Goal: Find specific page/section: Find specific page/section

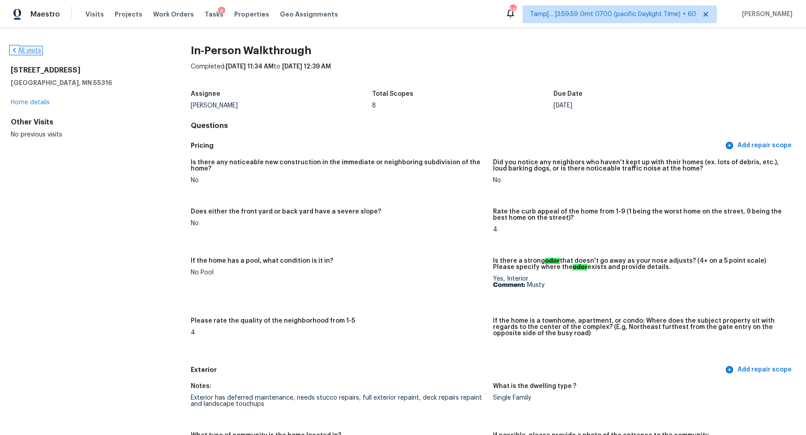
click at [26, 51] on link "All visits" at bounding box center [26, 50] width 30 height 6
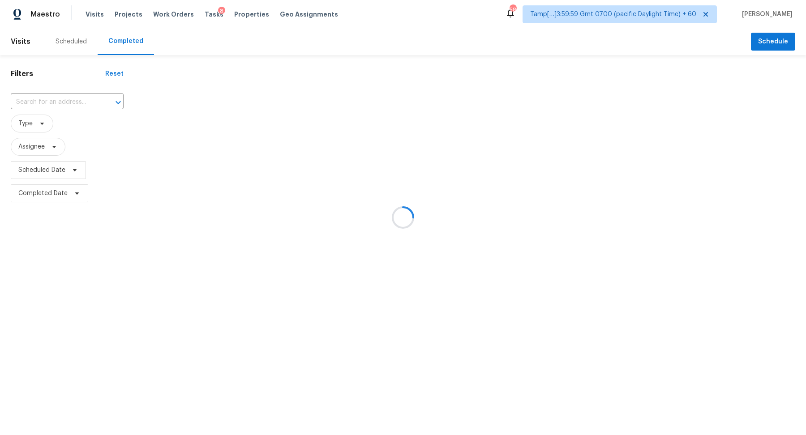
click at [92, 99] on div at bounding box center [403, 217] width 806 height 435
click at [63, 99] on div at bounding box center [403, 217] width 806 height 435
click at [59, 100] on div at bounding box center [403, 217] width 806 height 435
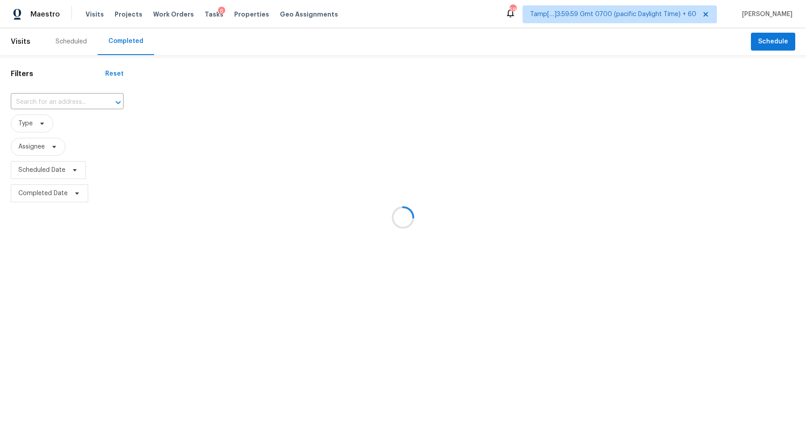
click at [59, 100] on div at bounding box center [403, 217] width 806 height 435
click at [33, 97] on div at bounding box center [403, 217] width 806 height 435
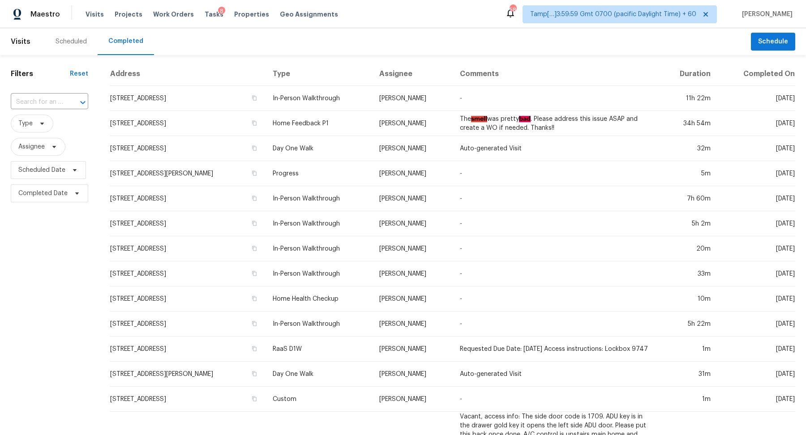
click at [33, 97] on input "text" at bounding box center [37, 102] width 52 height 14
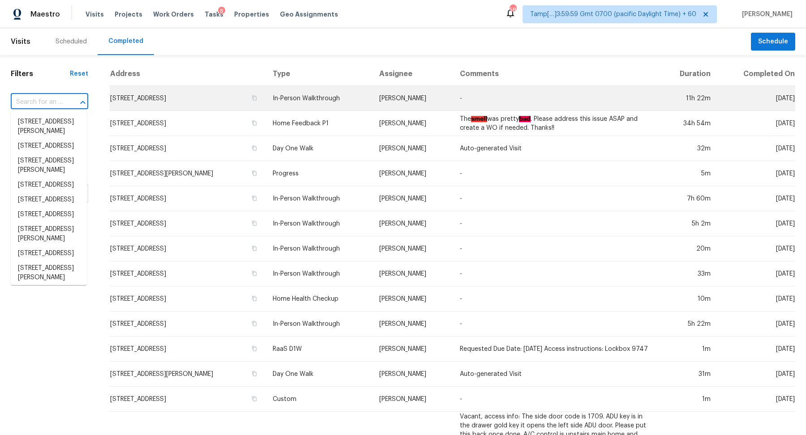
paste input "7216 Grand Elm Dr, Riverview, FL 33578"
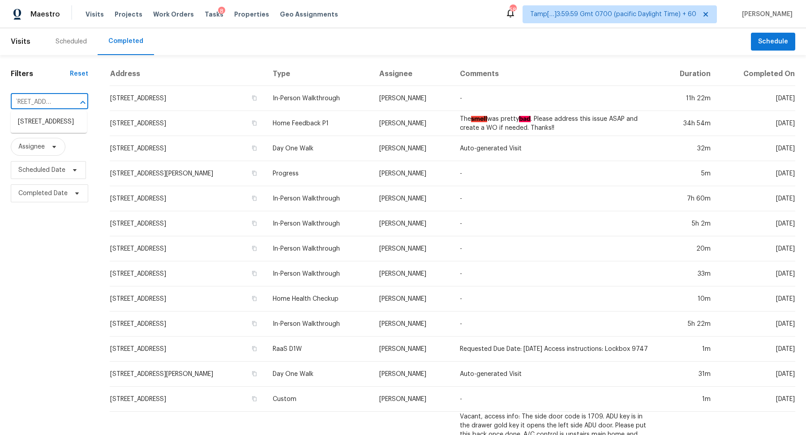
type input "7216 Grand Elm Dr, Riverview, FL 33578"
click at [90, 125] on div "Filters Reset ​ Type Assignee Scheduled Date Completed Date" at bounding box center [49, 367] width 99 height 625
click at [57, 99] on input "text" at bounding box center [37, 102] width 52 height 14
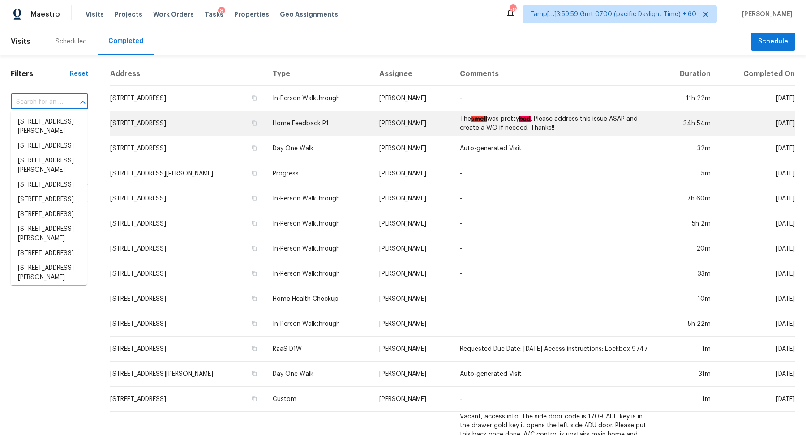
paste input "7216 Grand Elm Dr, Riverview, FL 33578"
type input "7216 Grand Elm Dr, Riverview, FL 33578"
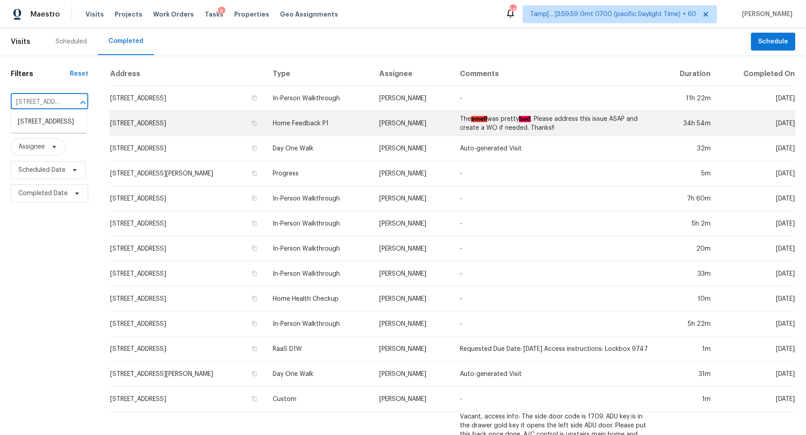
scroll to position [0, 69]
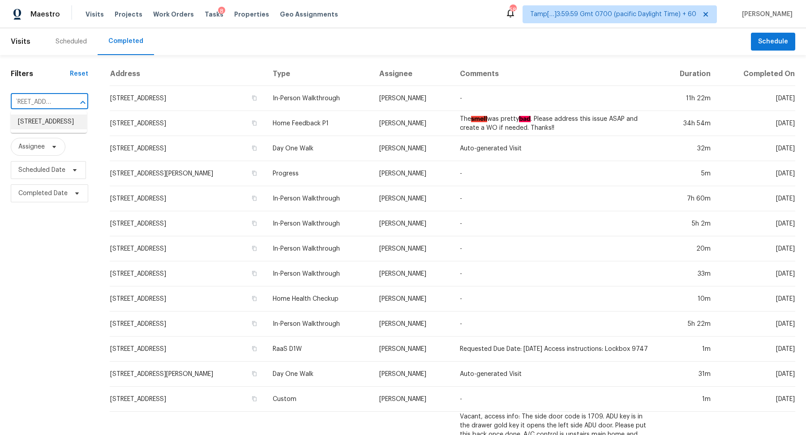
click at [57, 129] on li "7216 Grand Elm Dr, Riverview, FL 33578" at bounding box center [49, 122] width 76 height 15
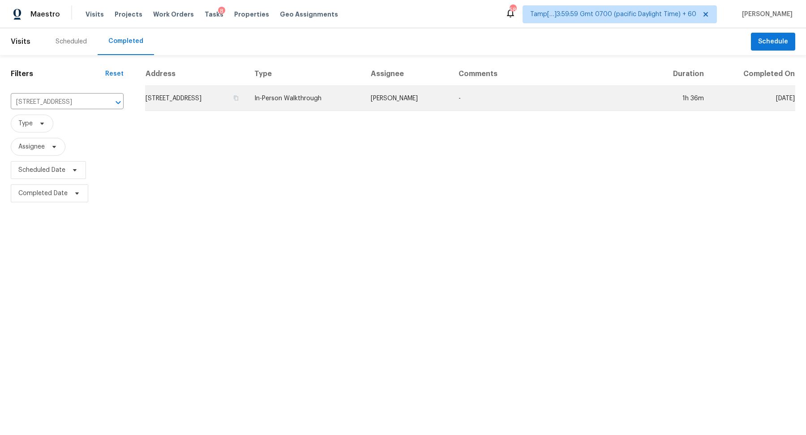
click at [229, 99] on td "7216 Grand Elm Dr, Riverview, FL 33578" at bounding box center [196, 98] width 102 height 25
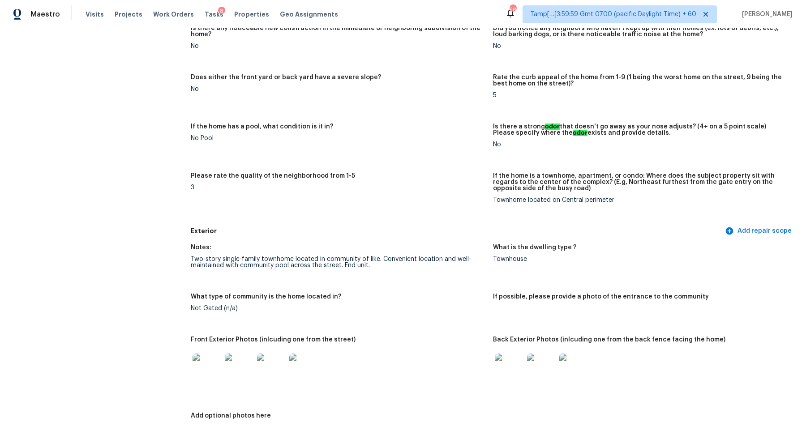
scroll to position [324, 0]
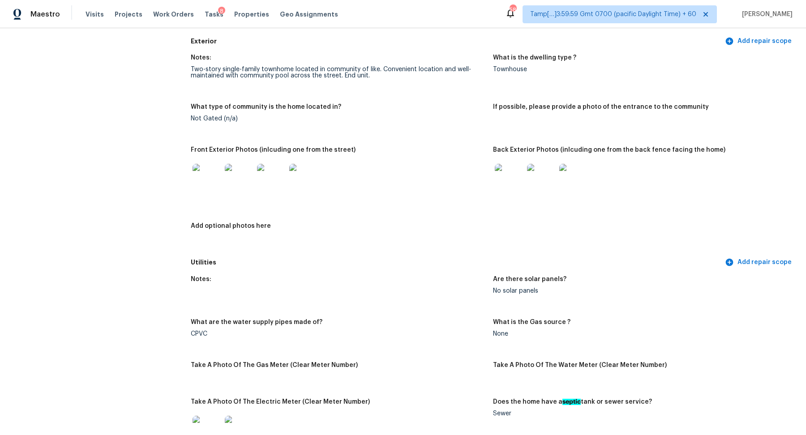
click at [205, 177] on img at bounding box center [207, 178] width 29 height 29
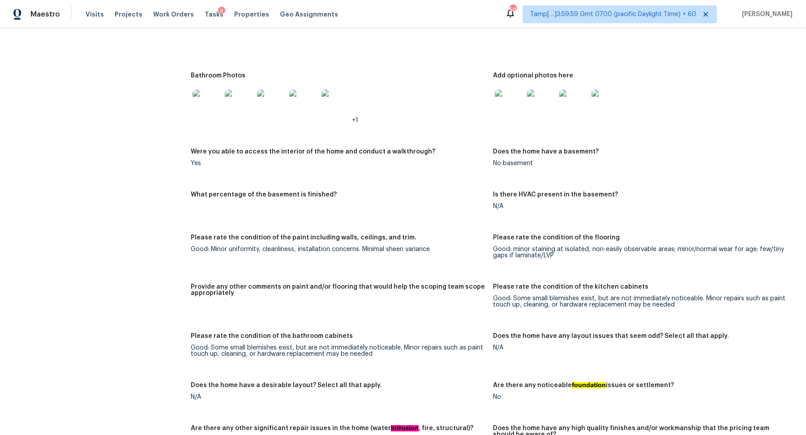
scroll to position [1200, 0]
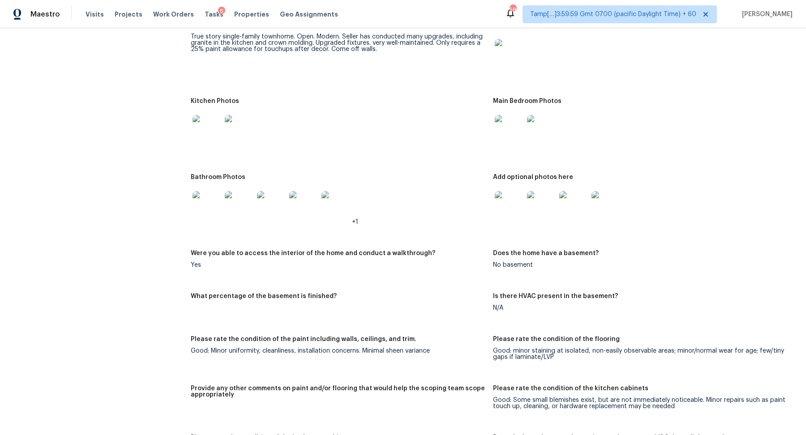
click at [502, 118] on img at bounding box center [509, 129] width 29 height 29
click at [215, 130] on img at bounding box center [207, 129] width 29 height 29
click at [518, 41] on img at bounding box center [509, 53] width 29 height 29
click at [203, 191] on img at bounding box center [207, 205] width 29 height 29
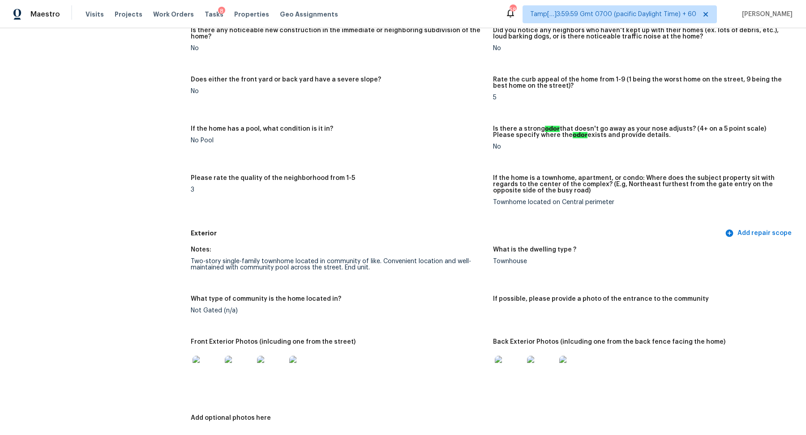
scroll to position [131, 0]
click at [509, 363] on img at bounding box center [509, 371] width 29 height 29
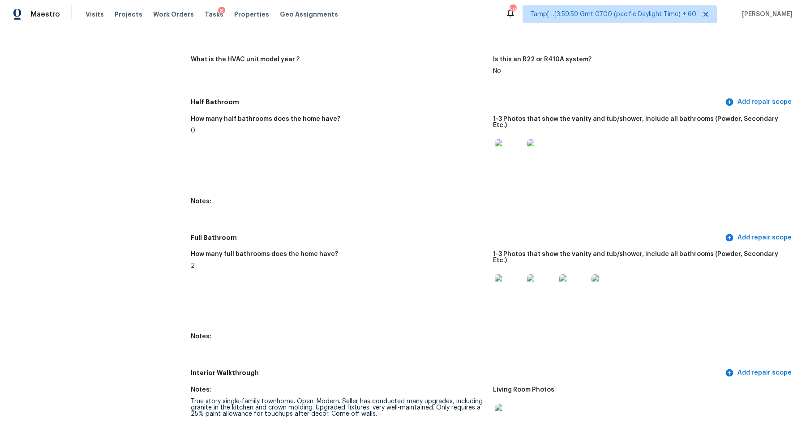
scroll to position [966, 0]
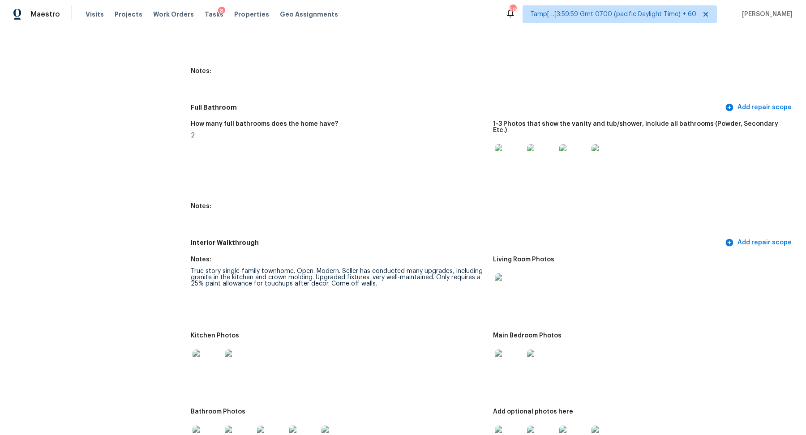
click at [515, 279] on img at bounding box center [509, 288] width 29 height 29
click at [503, 351] on img at bounding box center [509, 364] width 29 height 29
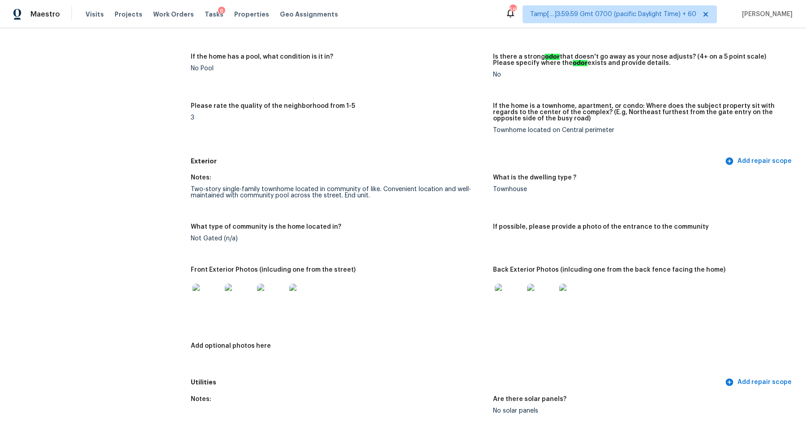
scroll to position [0, 0]
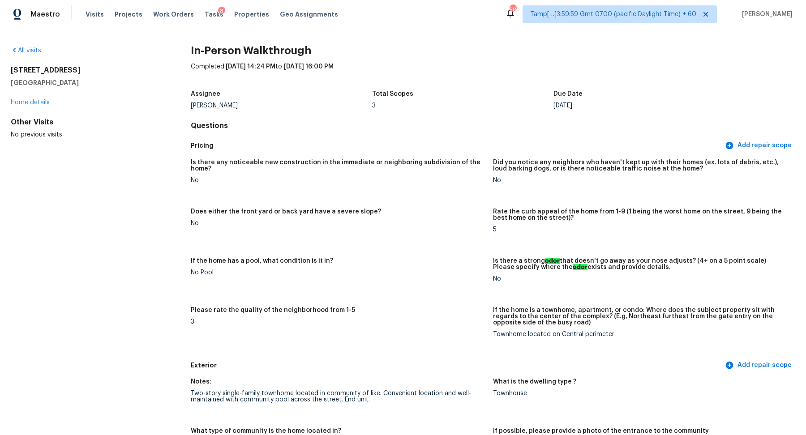
click at [35, 53] on div "All visits" at bounding box center [86, 50] width 151 height 9
click at [35, 52] on link "All visits" at bounding box center [26, 50] width 30 height 6
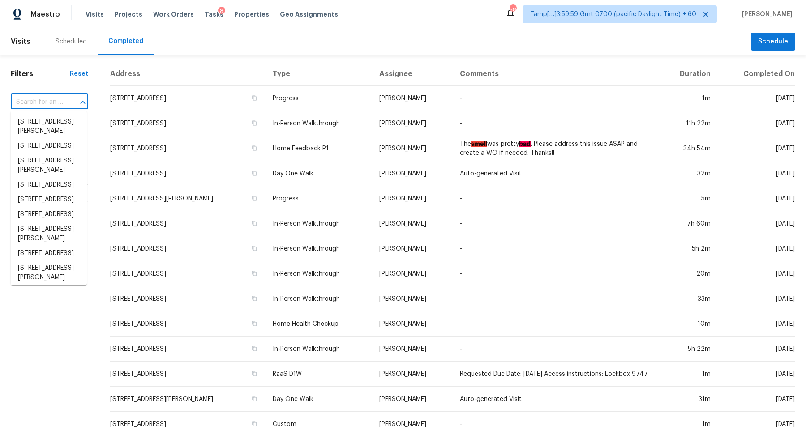
click at [55, 108] on input "text" at bounding box center [37, 102] width 52 height 14
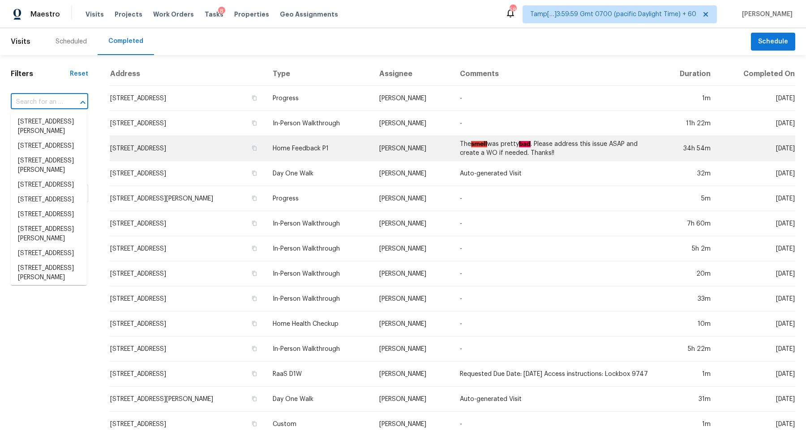
paste input "[STREET_ADDRESS]"
type input "[STREET_ADDRESS]"
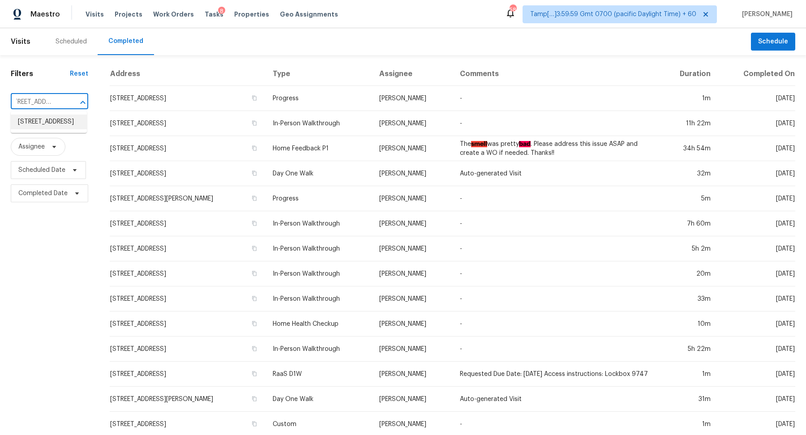
click at [45, 117] on li "[STREET_ADDRESS]" at bounding box center [49, 122] width 76 height 15
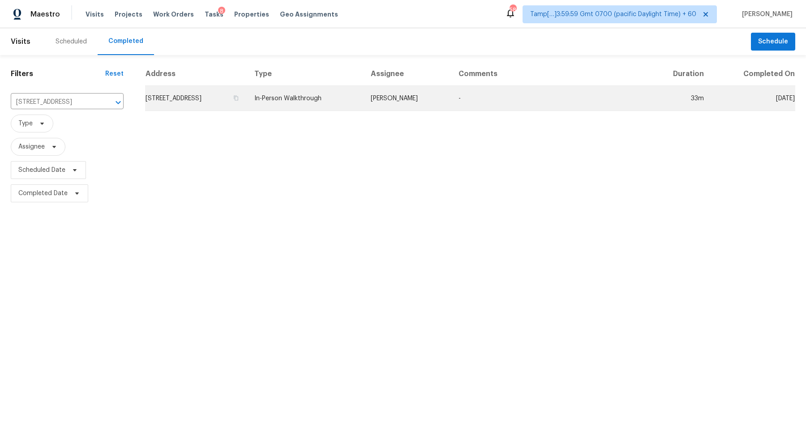
click at [220, 95] on td "[STREET_ADDRESS]" at bounding box center [196, 98] width 102 height 25
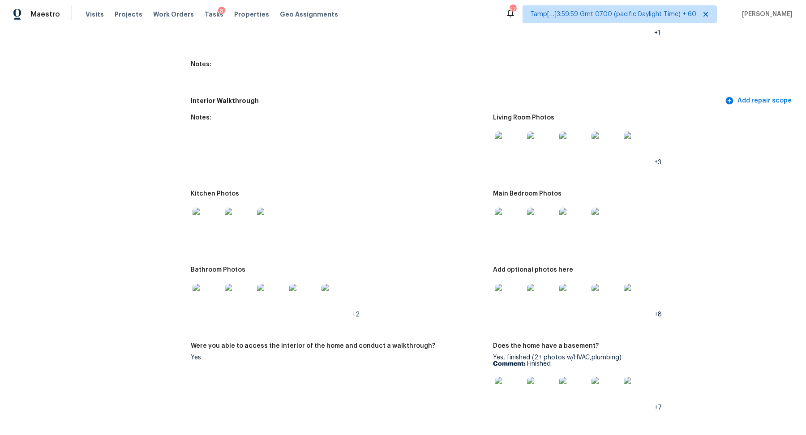
scroll to position [1057, 0]
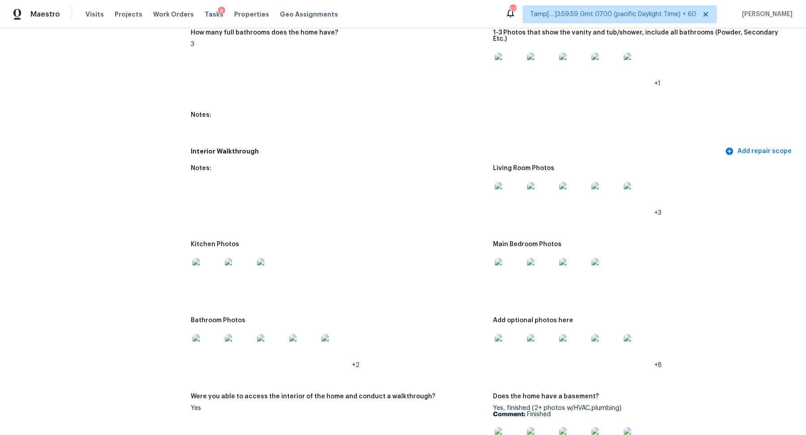
click at [516, 60] on img at bounding box center [509, 67] width 29 height 29
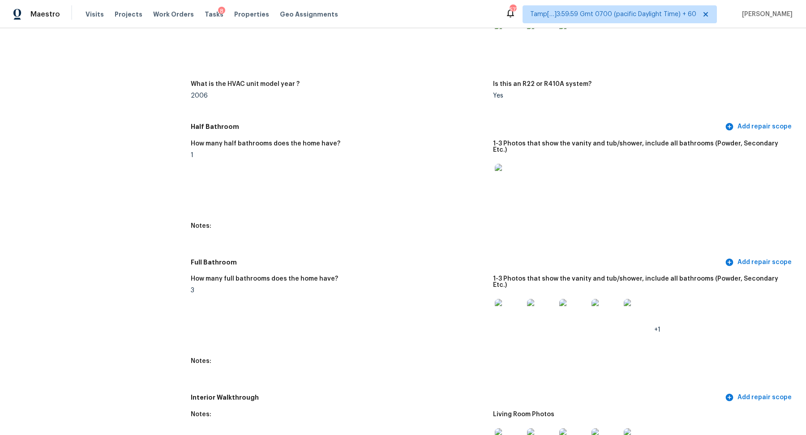
scroll to position [802, 0]
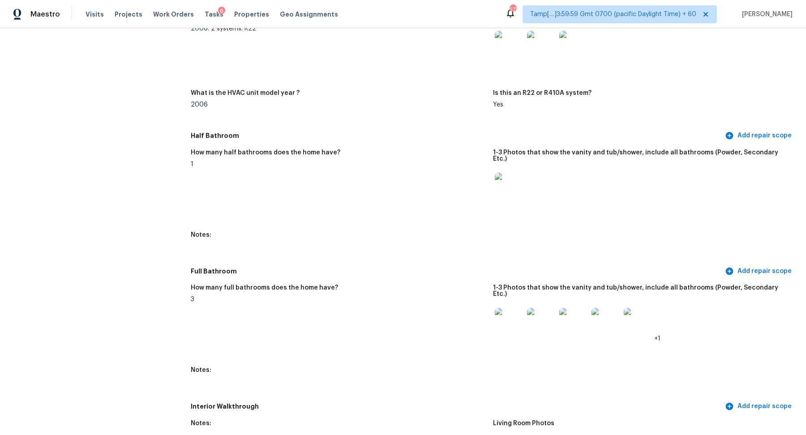
click at [499, 174] on img at bounding box center [509, 187] width 29 height 29
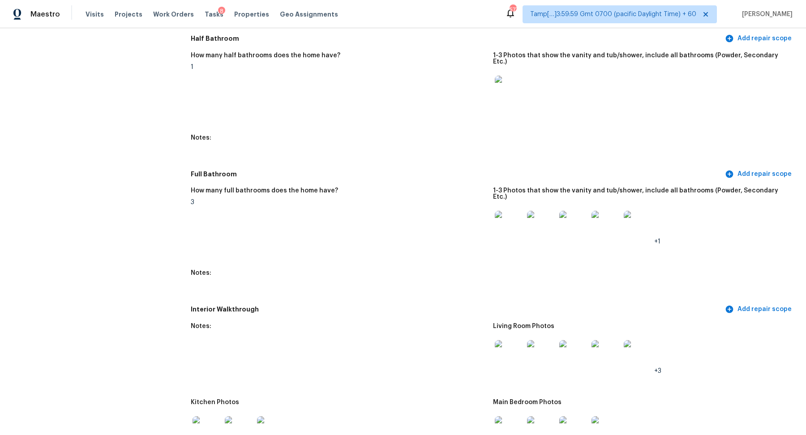
scroll to position [1017, 0]
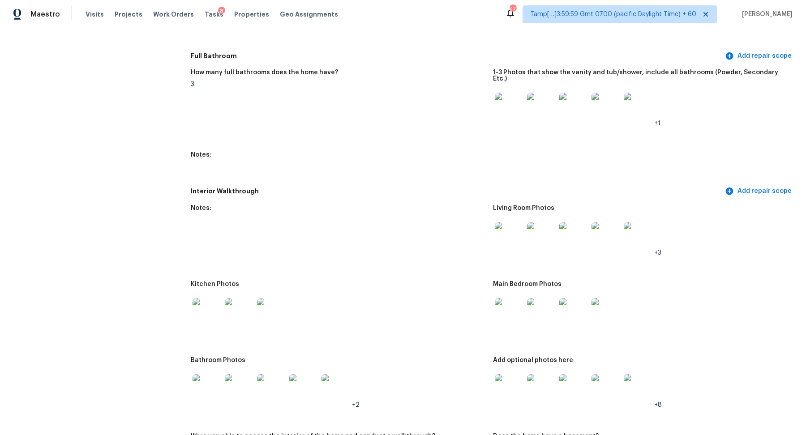
click at [211, 303] on img at bounding box center [207, 312] width 29 height 29
click at [522, 222] on img at bounding box center [509, 236] width 29 height 29
click at [501, 233] on img at bounding box center [509, 236] width 29 height 29
click at [199, 309] on img at bounding box center [207, 312] width 29 height 29
click at [506, 301] on img at bounding box center [509, 312] width 29 height 29
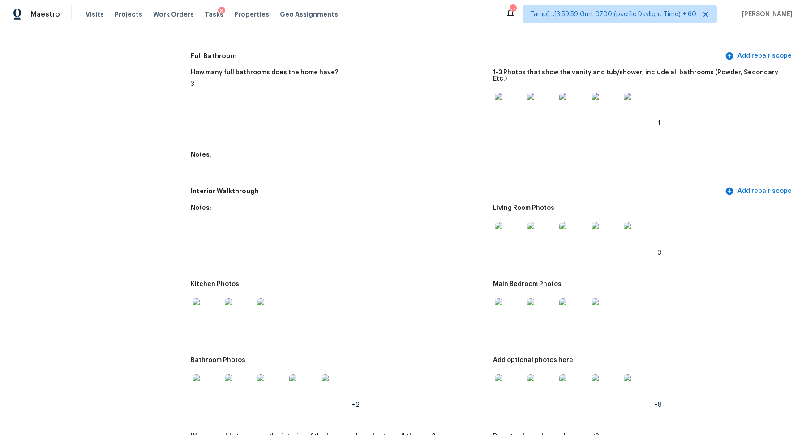
click at [209, 376] on img at bounding box center [207, 388] width 29 height 29
click at [518, 380] on img at bounding box center [509, 388] width 29 height 29
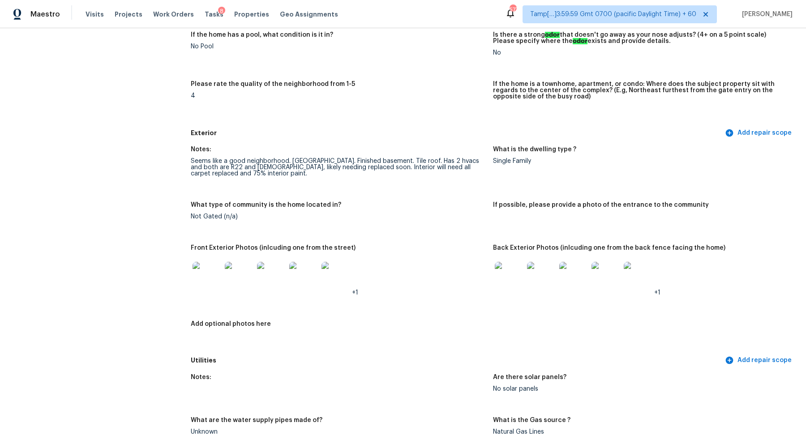
scroll to position [251, 0]
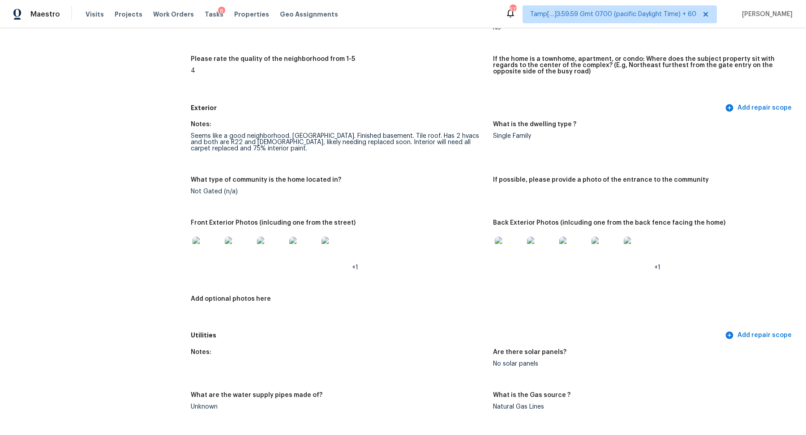
click at [195, 263] on img at bounding box center [207, 251] width 29 height 29
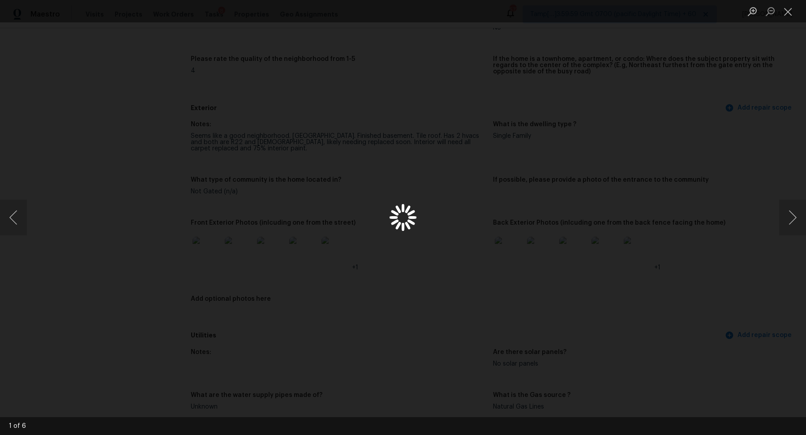
click at [202, 259] on div "Lightbox" at bounding box center [403, 217] width 806 height 435
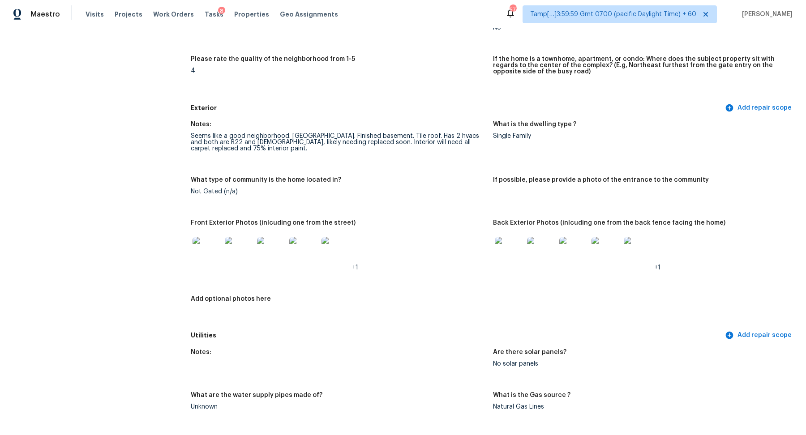
click at [509, 255] on img at bounding box center [509, 251] width 29 height 29
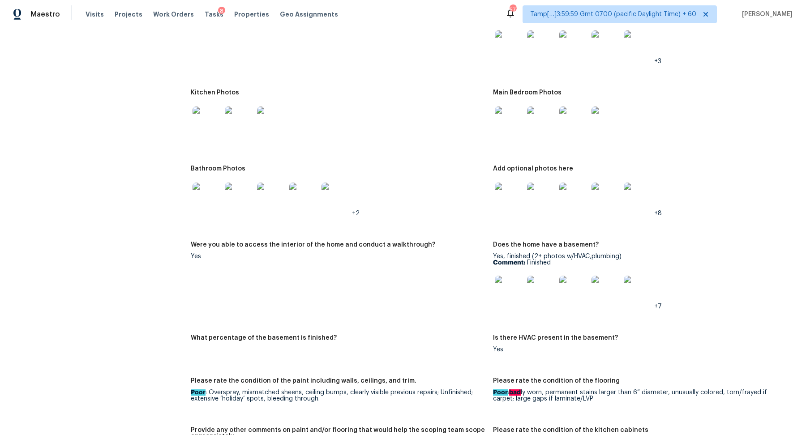
scroll to position [1209, 0]
click at [516, 284] on img at bounding box center [509, 289] width 29 height 29
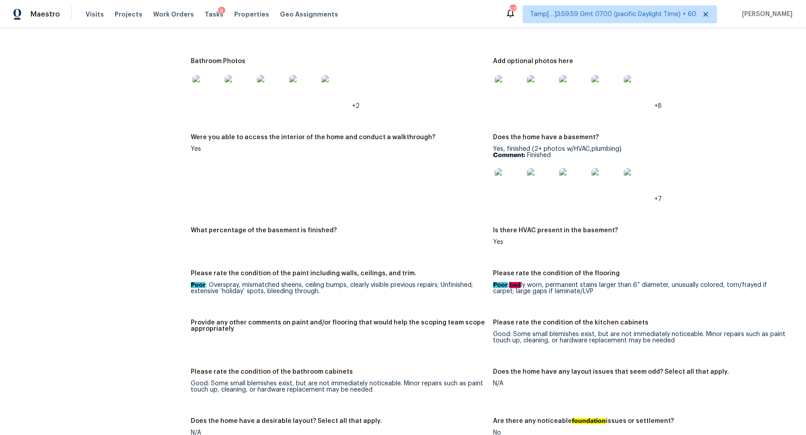
scroll to position [1324, 0]
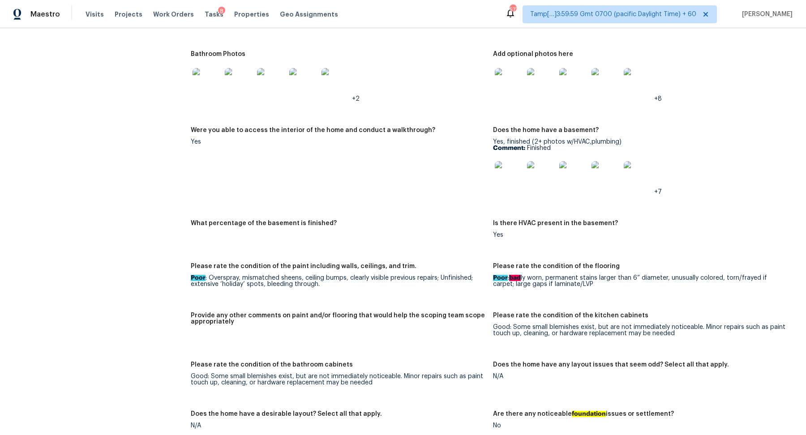
click at [508, 77] on img at bounding box center [509, 82] width 29 height 29
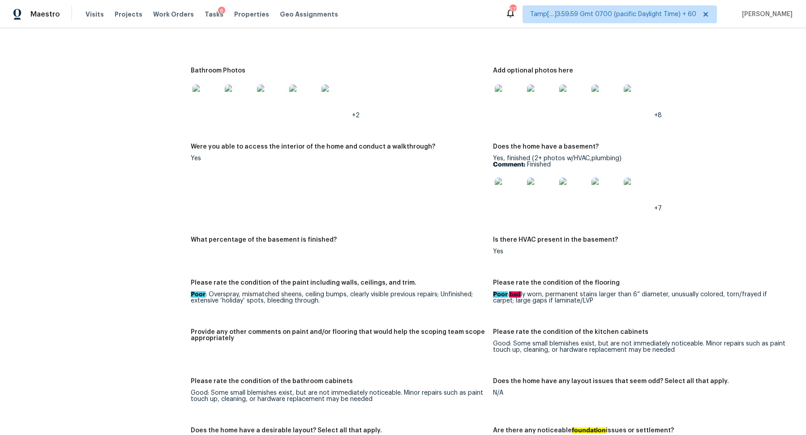
scroll to position [1266, 0]
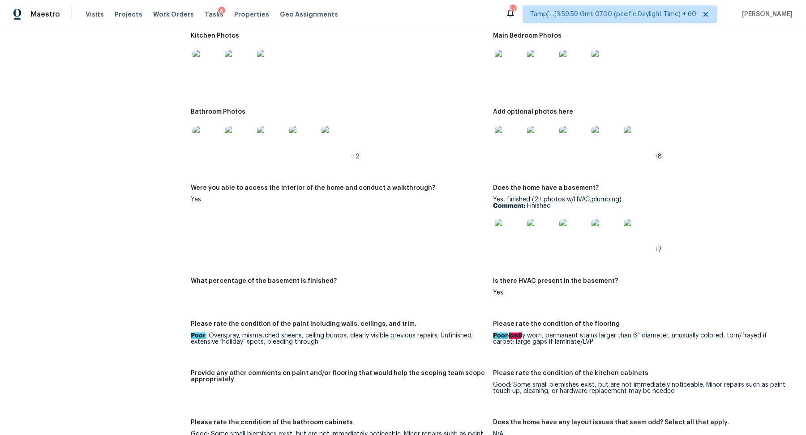
click at [528, 126] on img at bounding box center [541, 140] width 29 height 29
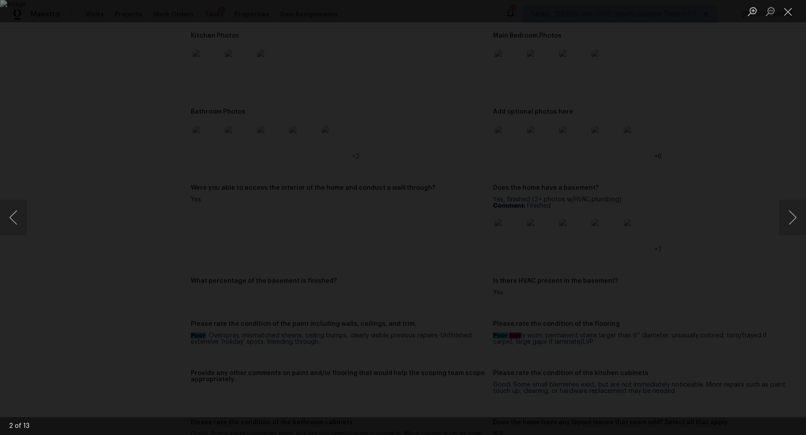
click at [525, 116] on img "Lightbox" at bounding box center [403, 217] width 806 height 435
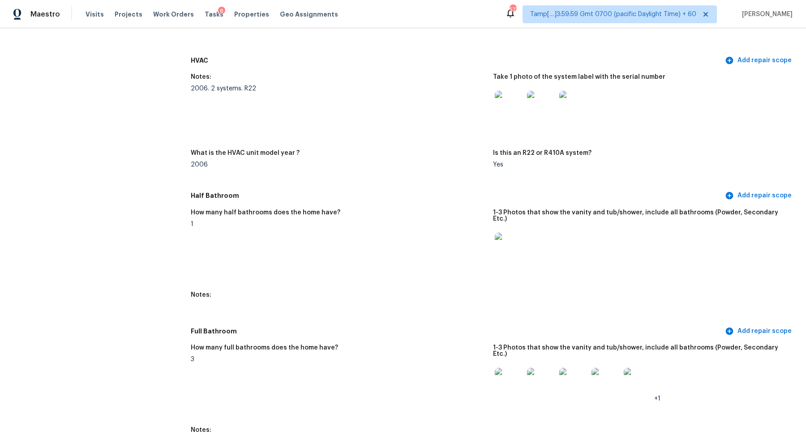
scroll to position [561, 0]
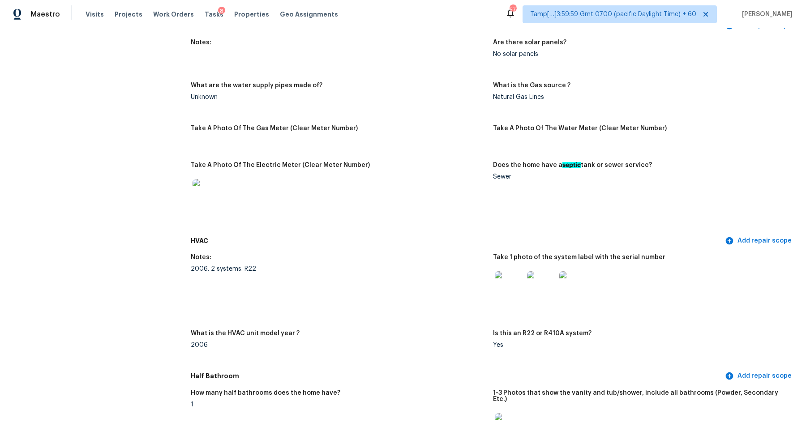
click at [512, 287] on img at bounding box center [509, 285] width 29 height 29
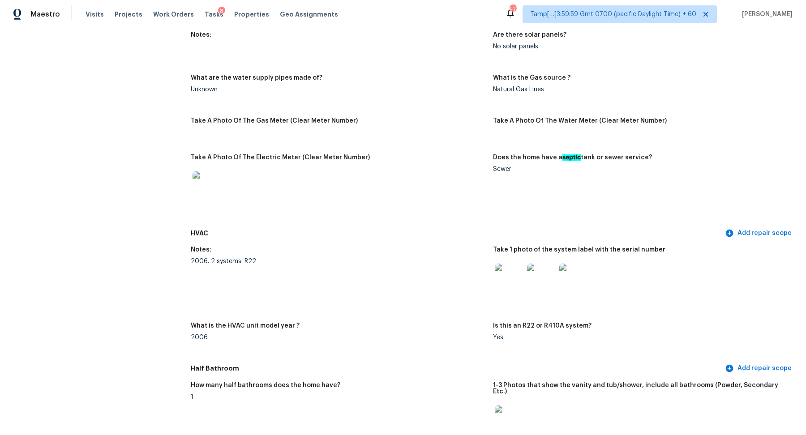
scroll to position [533, 0]
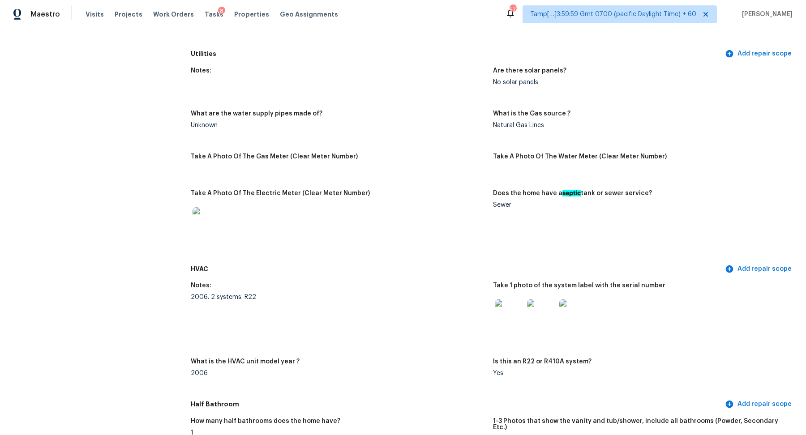
click at [512, 323] on img at bounding box center [509, 314] width 29 height 29
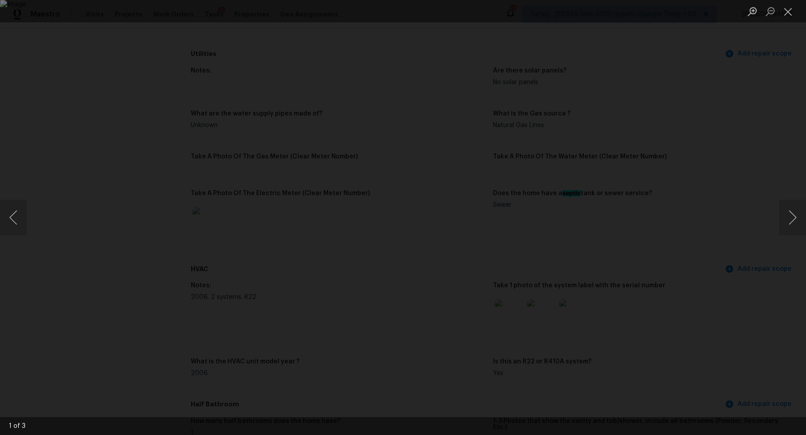
click at [121, 99] on div "Lightbox" at bounding box center [403, 217] width 806 height 435
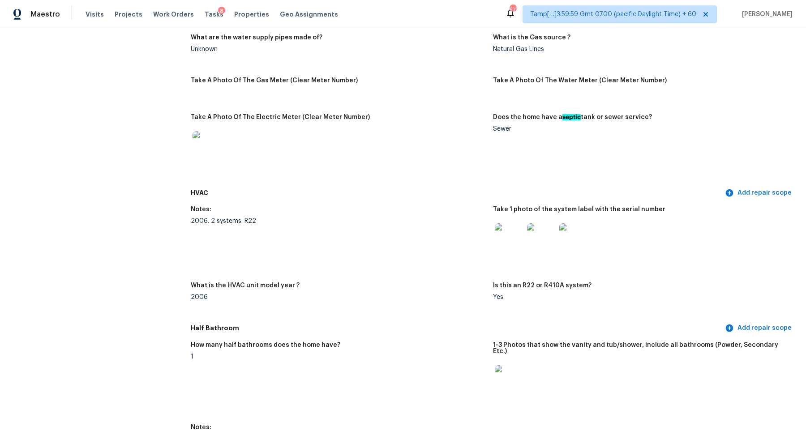
scroll to position [613, 0]
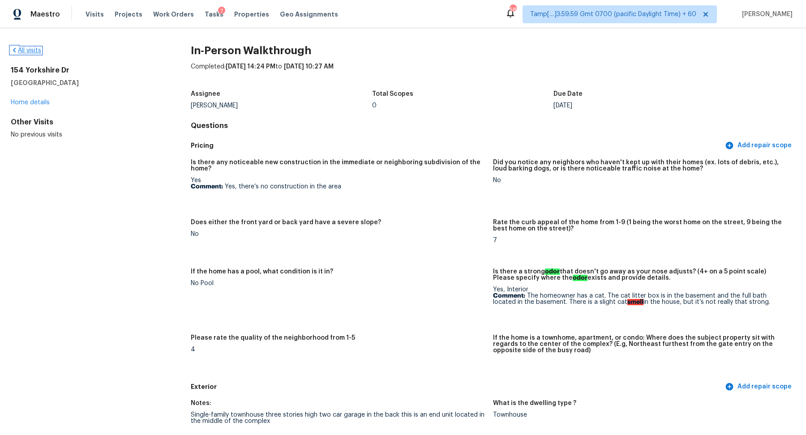
click at [31, 51] on link "All visits" at bounding box center [26, 50] width 30 height 6
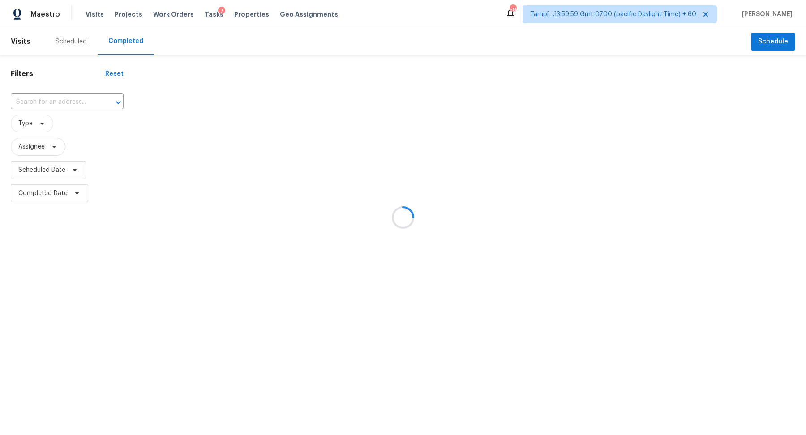
click at [81, 105] on div at bounding box center [403, 217] width 806 height 435
click at [70, 105] on div at bounding box center [403, 217] width 806 height 435
click at [59, 105] on div at bounding box center [403, 217] width 806 height 435
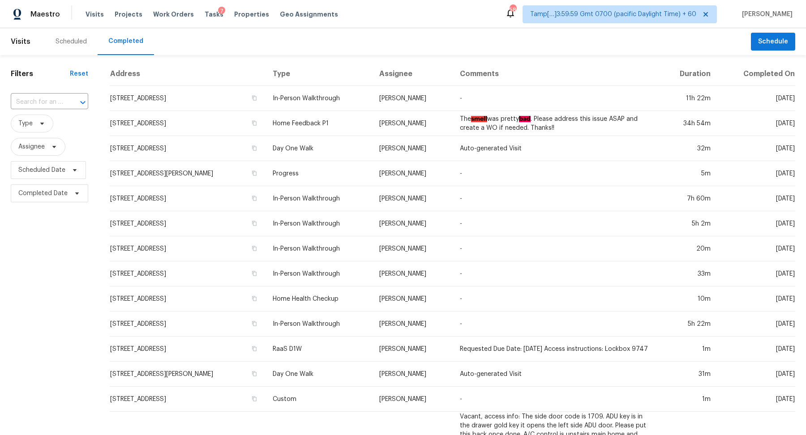
click at [59, 105] on input "text" at bounding box center [37, 102] width 52 height 14
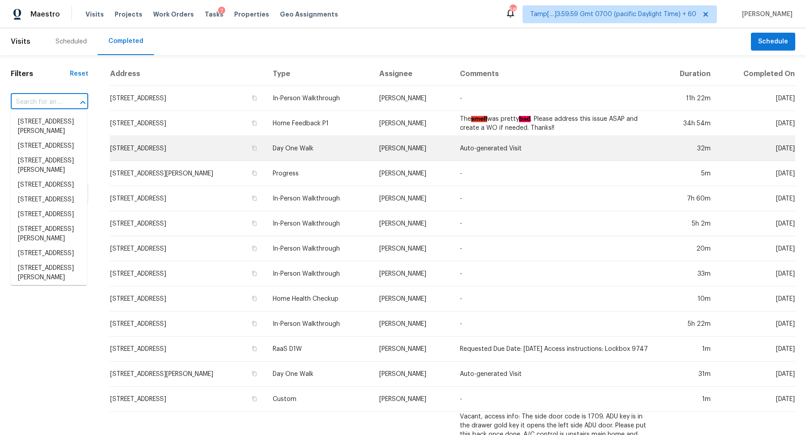
paste input "[STREET_ADDRESS]"
type input "[STREET_ADDRESS]"
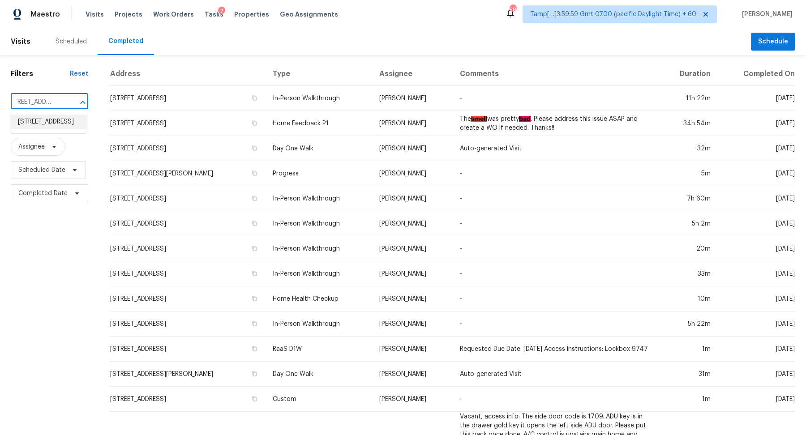
click at [13, 129] on li "[STREET_ADDRESS]" at bounding box center [49, 122] width 76 height 15
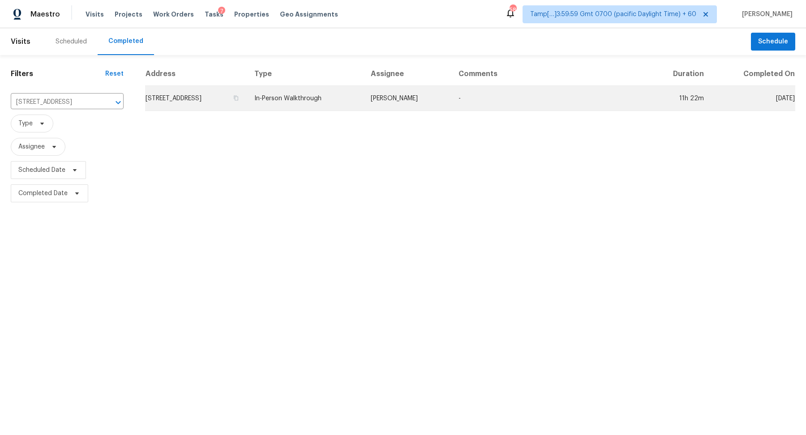
click at [194, 103] on td "[STREET_ADDRESS]" at bounding box center [196, 98] width 102 height 25
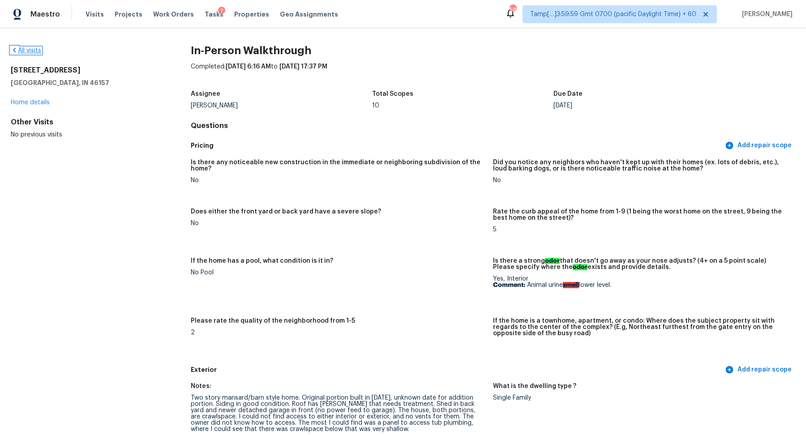
click at [33, 49] on link "All visits" at bounding box center [26, 50] width 30 height 6
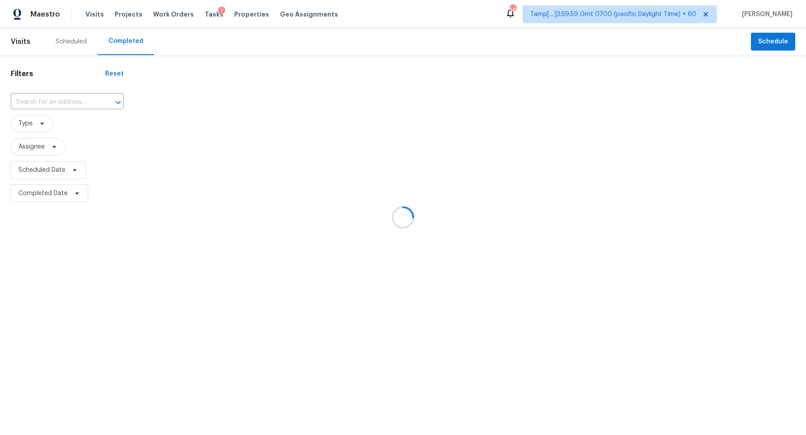
click at [45, 96] on div at bounding box center [403, 217] width 806 height 435
click at [69, 103] on div at bounding box center [403, 217] width 806 height 435
click at [63, 105] on div at bounding box center [403, 217] width 806 height 435
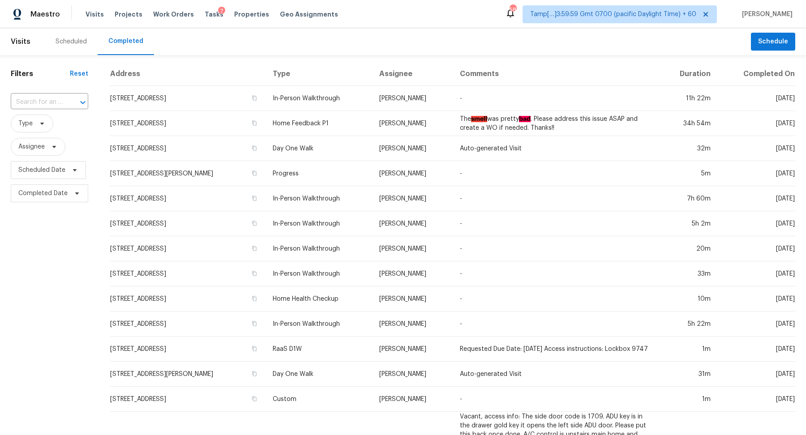
click at [65, 105] on div at bounding box center [76, 102] width 23 height 13
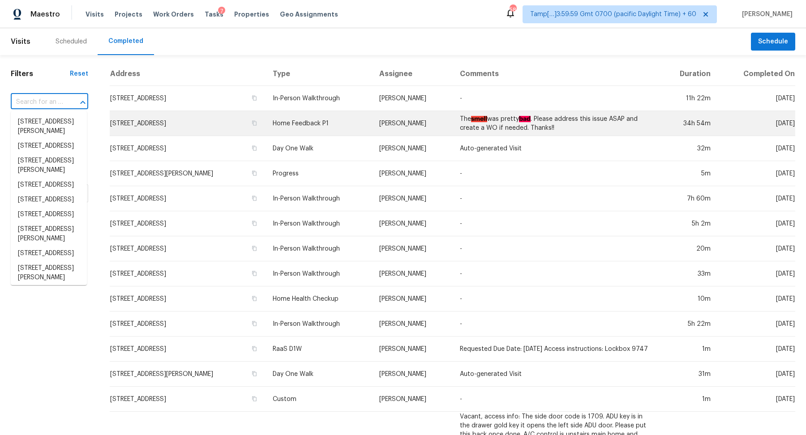
paste input "[STREET_ADDRESS]"
type input "[STREET_ADDRESS]"
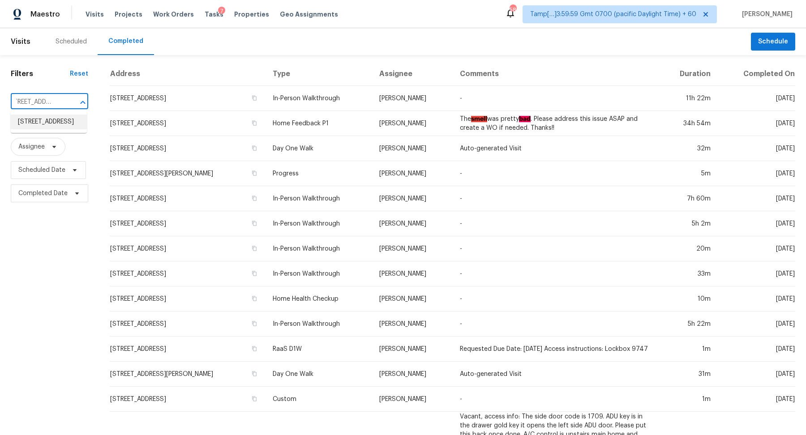
click at [79, 123] on li "[STREET_ADDRESS]" at bounding box center [49, 122] width 76 height 15
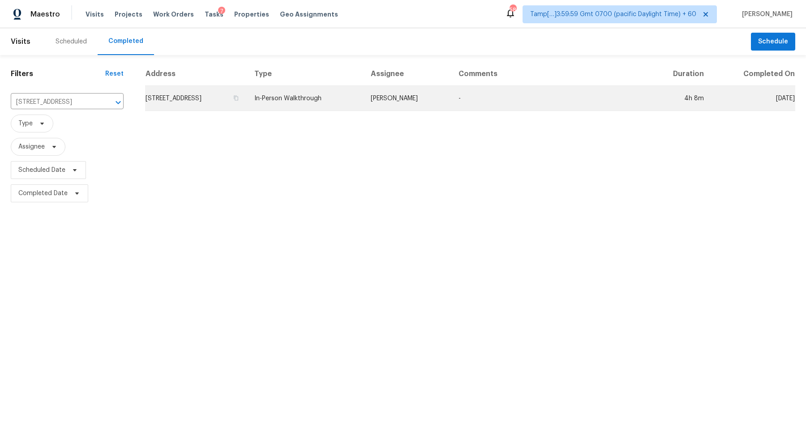
click at [167, 93] on td "[STREET_ADDRESS]" at bounding box center [196, 98] width 102 height 25
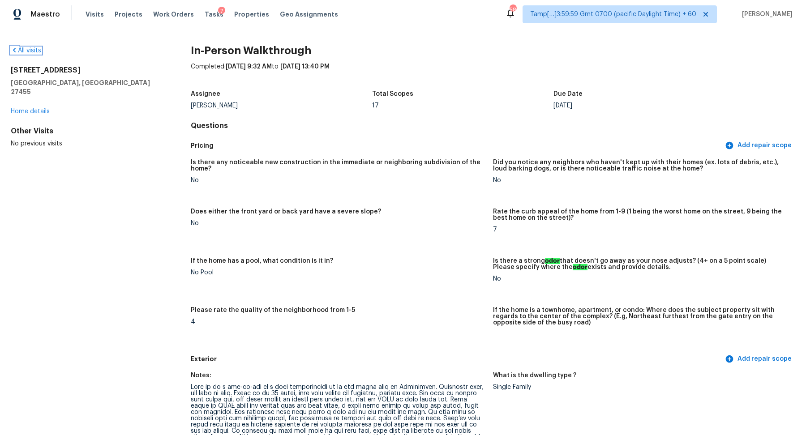
click at [26, 48] on link "All visits" at bounding box center [26, 50] width 30 height 6
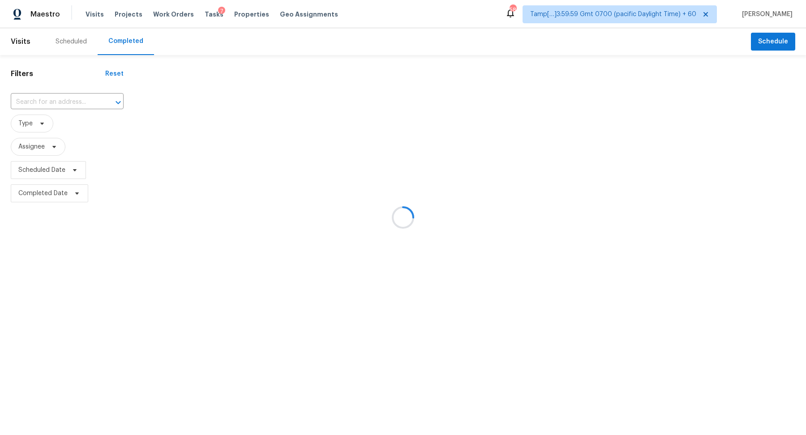
click at [65, 103] on div at bounding box center [403, 217] width 806 height 435
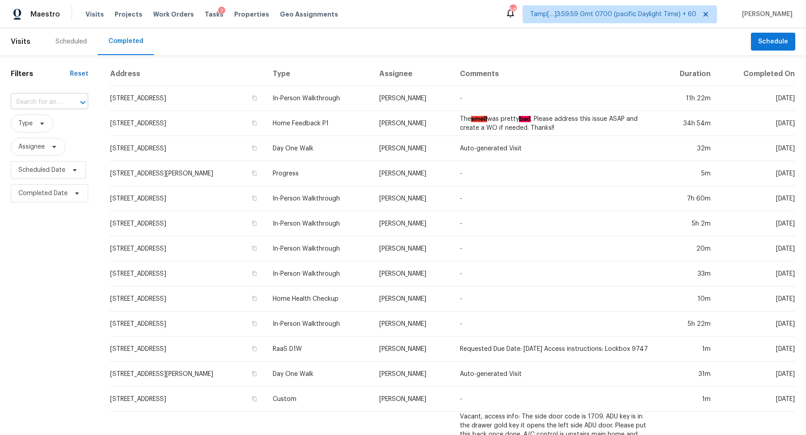
click at [60, 98] on input "text" at bounding box center [37, 102] width 52 height 14
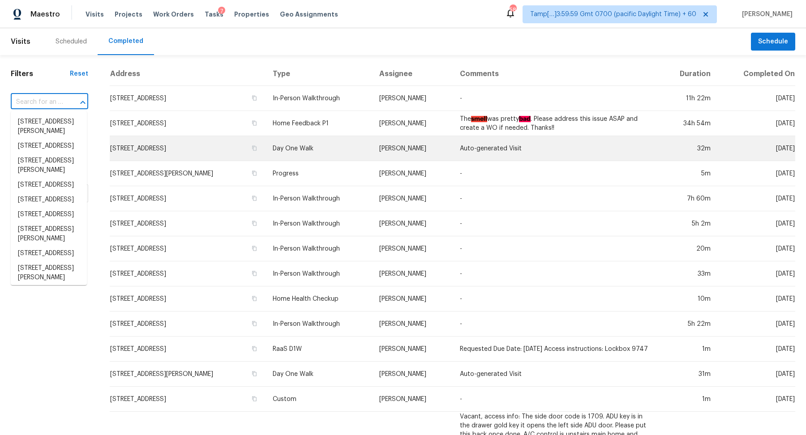
paste input "[STREET_ADDRESS]"
type input "[STREET_ADDRESS]"
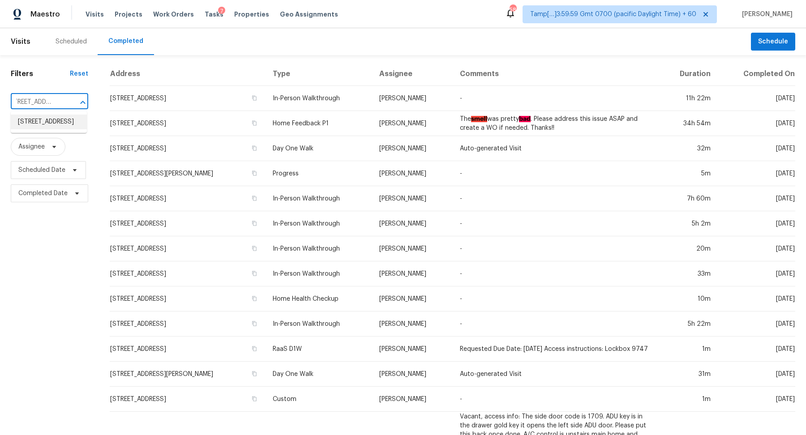
click at [66, 129] on li "[STREET_ADDRESS]" at bounding box center [49, 122] width 76 height 15
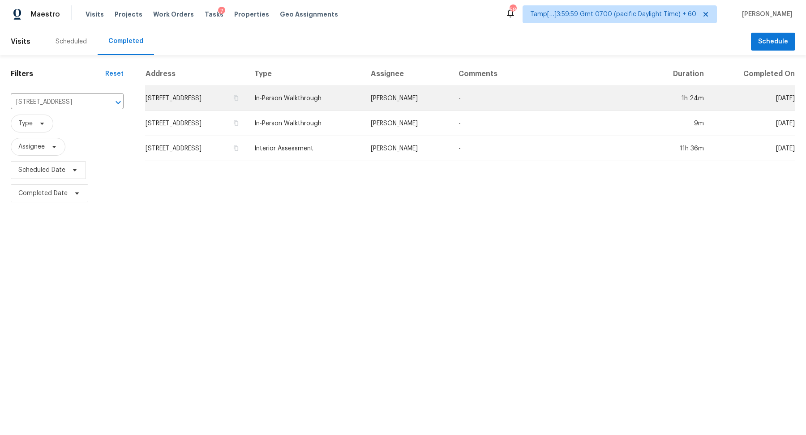
click at [164, 98] on td "[STREET_ADDRESS]" at bounding box center [196, 98] width 102 height 25
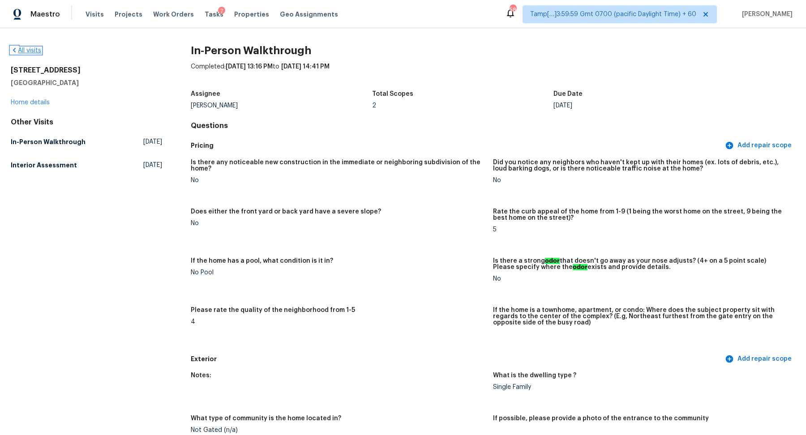
click at [34, 48] on link "All visits" at bounding box center [26, 50] width 30 height 6
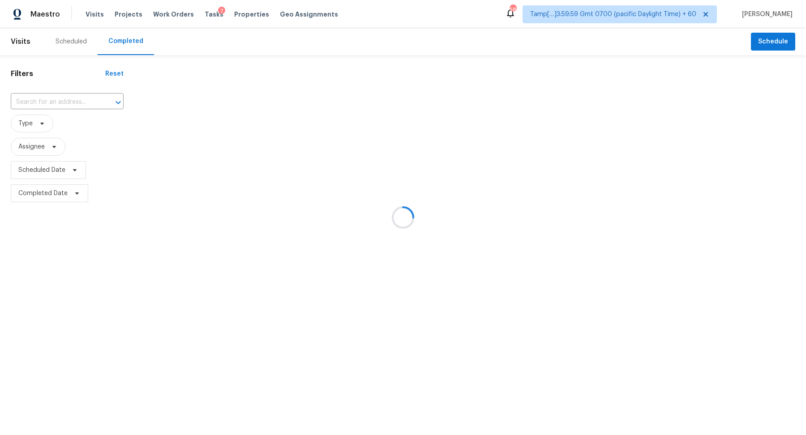
click at [36, 90] on div at bounding box center [403, 217] width 806 height 435
click at [52, 100] on div at bounding box center [403, 217] width 806 height 435
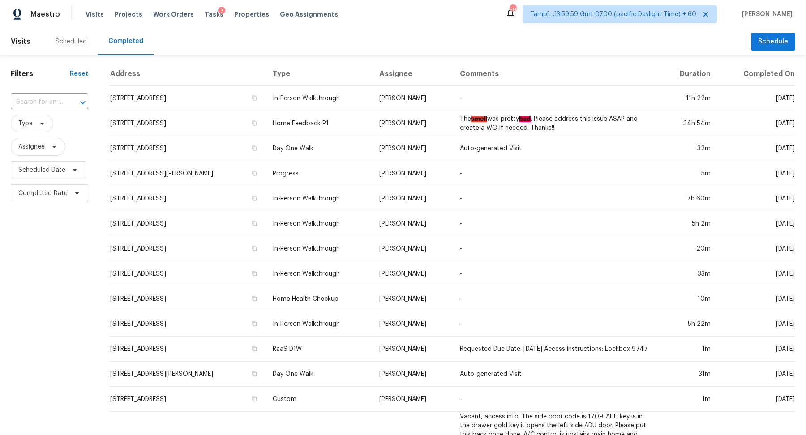
click at [52, 100] on input "text" at bounding box center [37, 102] width 52 height 14
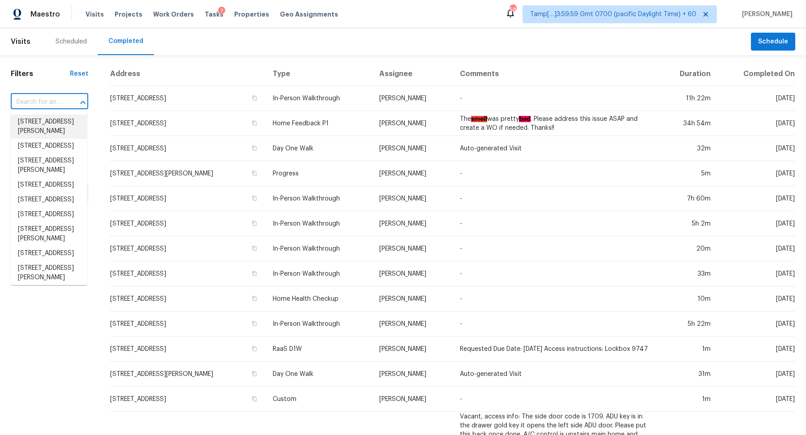
click at [42, 99] on input "text" at bounding box center [37, 102] width 52 height 14
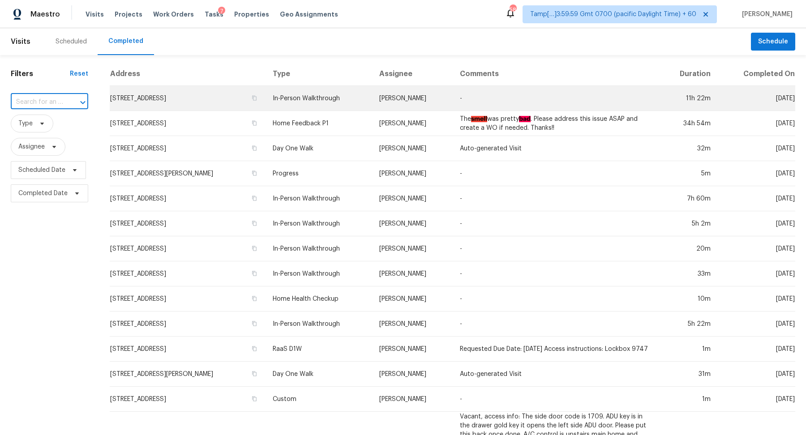
paste input "[STREET_ADDRESS][PERSON_NAME]"
type input "[STREET_ADDRESS][PERSON_NAME]"
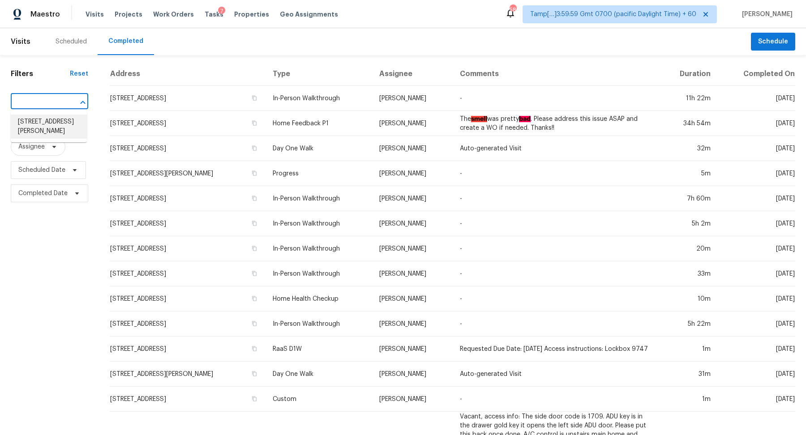
click at [28, 128] on li "[STREET_ADDRESS][PERSON_NAME]" at bounding box center [49, 127] width 76 height 24
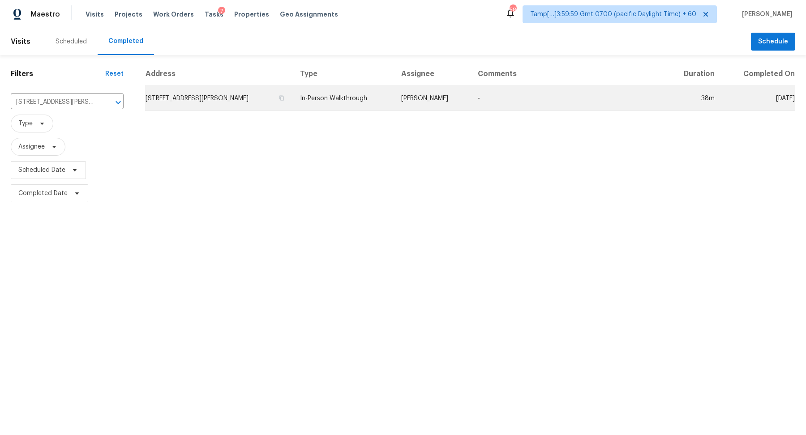
click at [184, 91] on td "[STREET_ADDRESS][PERSON_NAME]" at bounding box center [219, 98] width 148 height 25
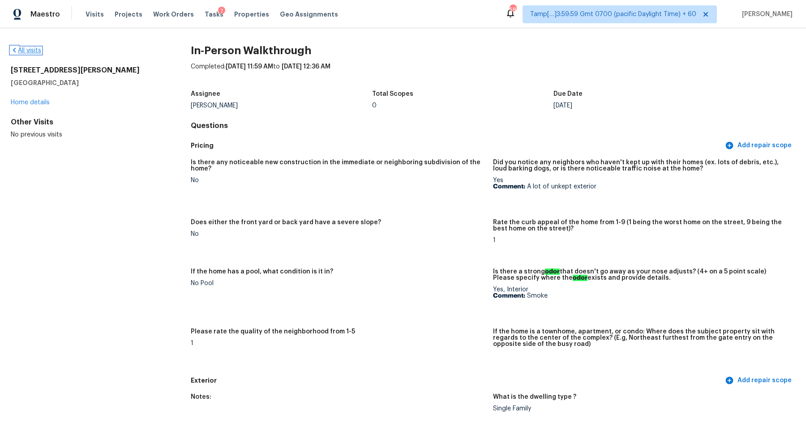
click at [37, 52] on link "All visits" at bounding box center [26, 50] width 30 height 6
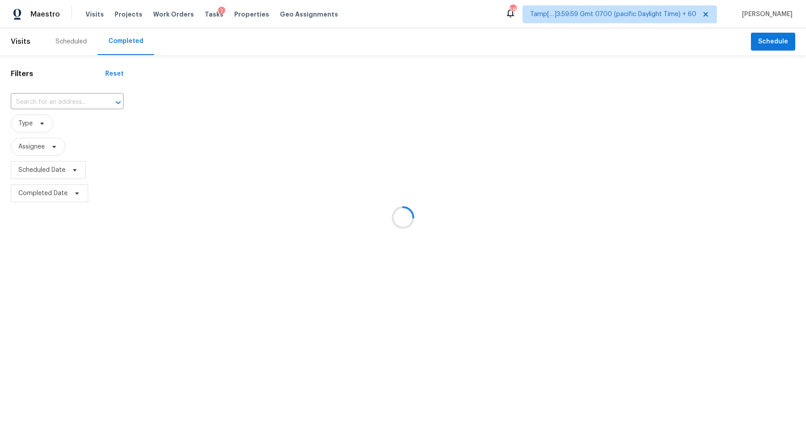
click at [57, 97] on div at bounding box center [403, 217] width 806 height 435
click at [71, 98] on div at bounding box center [403, 217] width 806 height 435
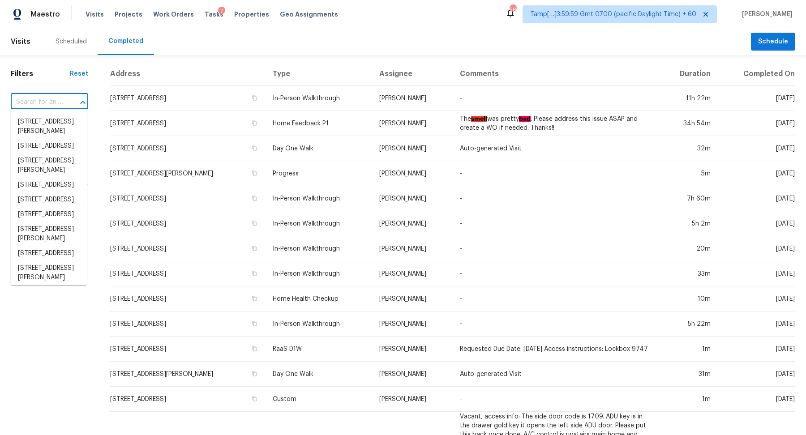
click at [51, 96] on input "text" at bounding box center [37, 102] width 52 height 14
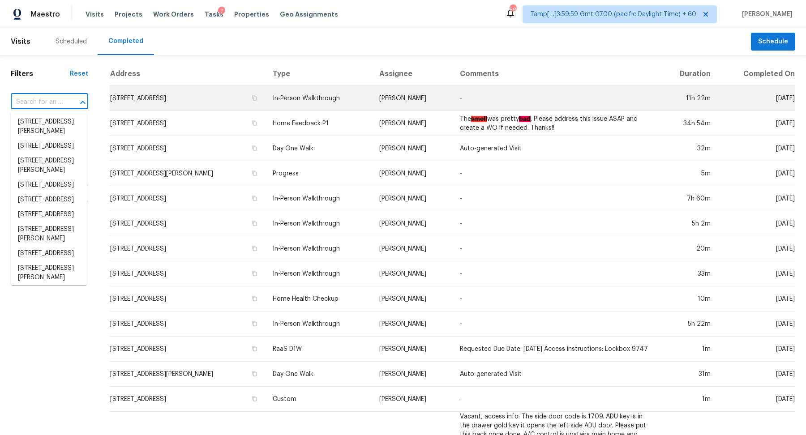
paste input "[STREET_ADDRESS][PERSON_NAME]"
type input "[STREET_ADDRESS][PERSON_NAME]"
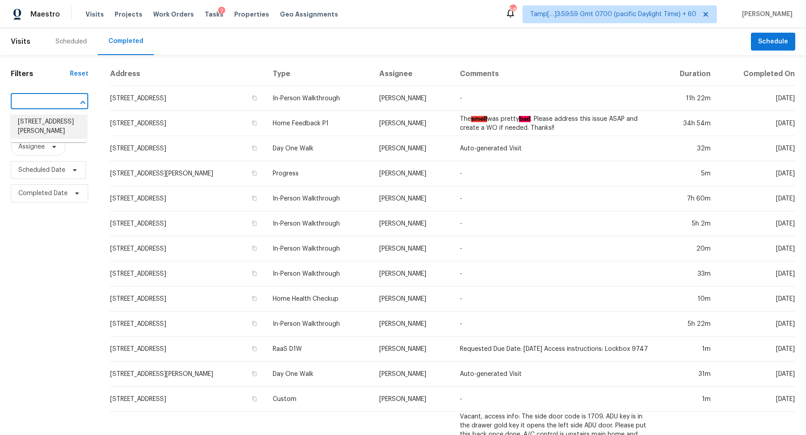
click at [34, 125] on li "[STREET_ADDRESS][PERSON_NAME]" at bounding box center [49, 127] width 76 height 24
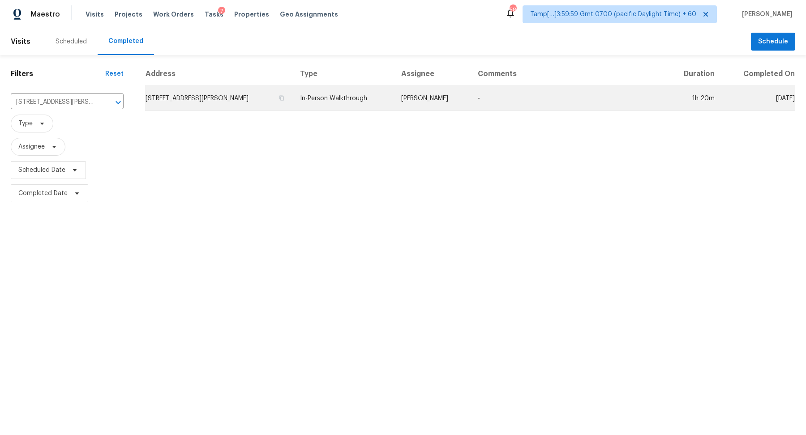
click at [210, 105] on td "[STREET_ADDRESS][PERSON_NAME]" at bounding box center [219, 98] width 148 height 25
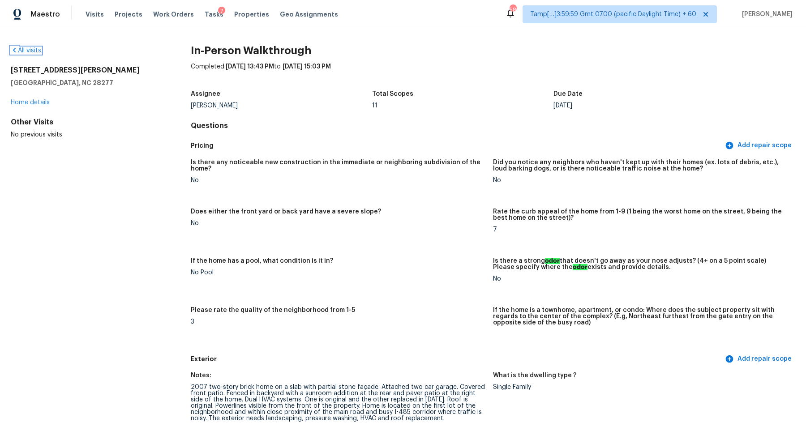
click at [27, 50] on link "All visits" at bounding box center [26, 50] width 30 height 6
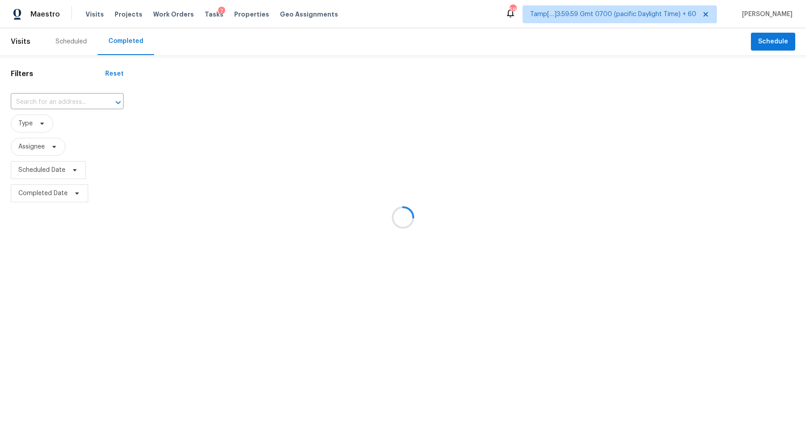
click at [44, 102] on div at bounding box center [403, 217] width 806 height 435
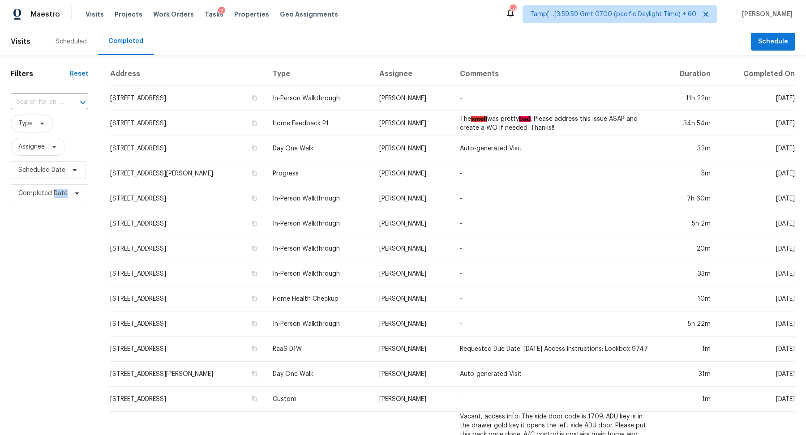
click at [44, 102] on input "text" at bounding box center [37, 102] width 52 height 14
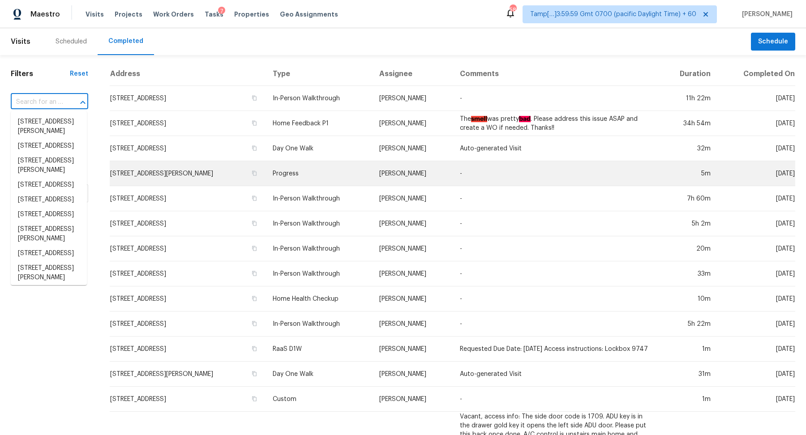
paste input "[STREET_ADDRESS][PERSON_NAME]"
type input "[STREET_ADDRESS][PERSON_NAME]"
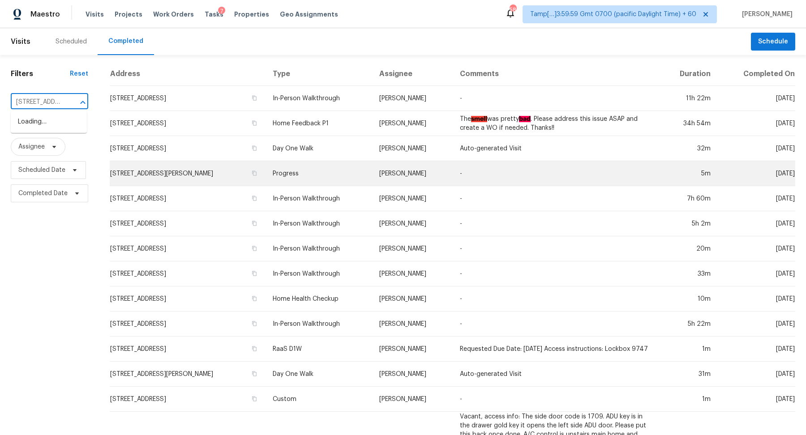
scroll to position [0, 74]
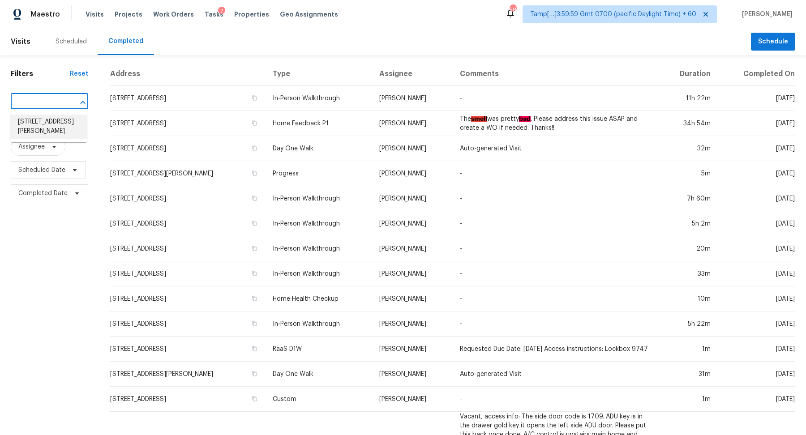
click at [34, 133] on li "[STREET_ADDRESS][PERSON_NAME]" at bounding box center [49, 127] width 76 height 24
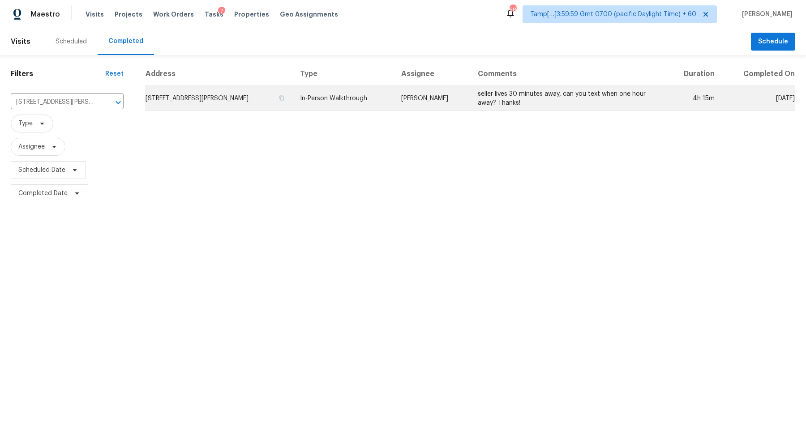
click at [231, 90] on td "[STREET_ADDRESS][PERSON_NAME]" at bounding box center [219, 98] width 148 height 25
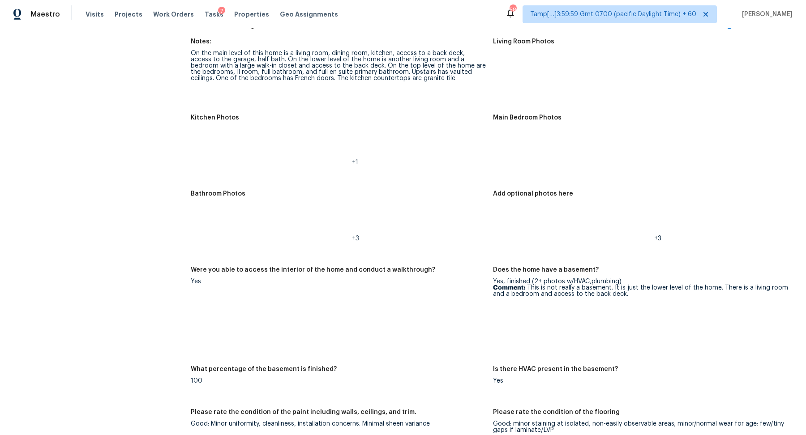
scroll to position [1079, 0]
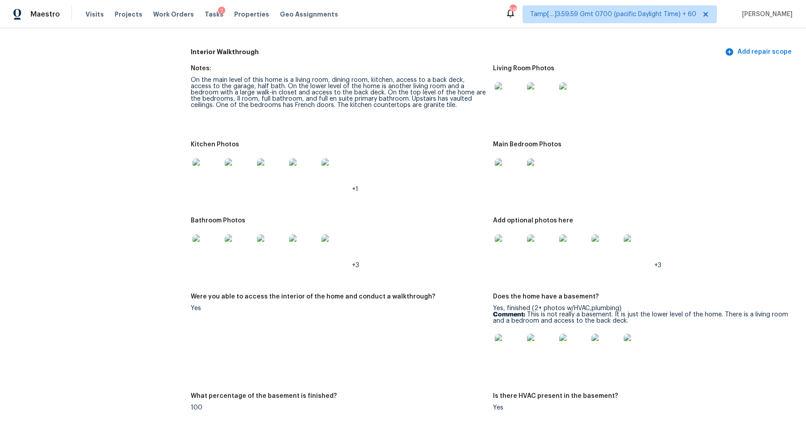
click at [512, 181] on img at bounding box center [509, 173] width 29 height 29
click at [495, 104] on img at bounding box center [509, 96] width 29 height 29
click at [196, 181] on img at bounding box center [207, 173] width 29 height 29
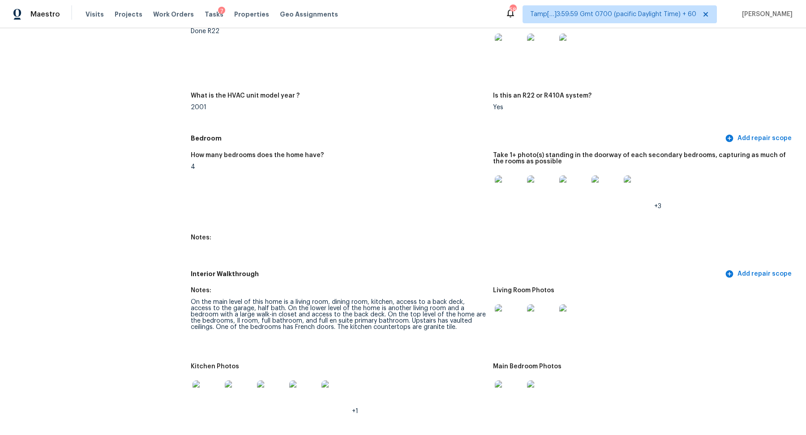
scroll to position [718, 0]
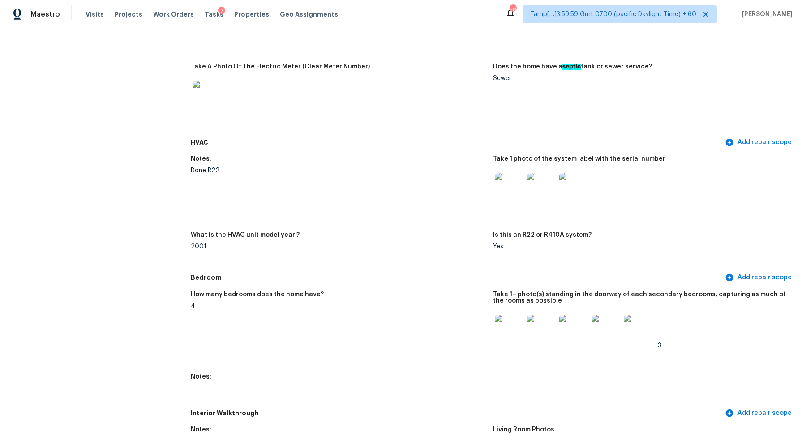
click at [498, 185] on img at bounding box center [509, 187] width 29 height 29
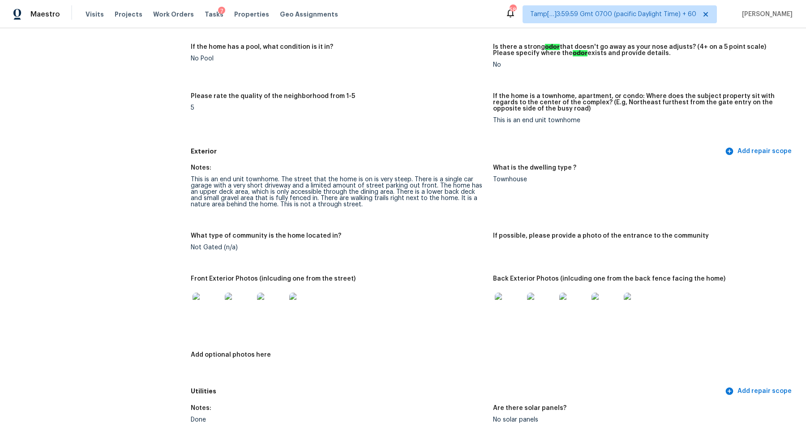
scroll to position [229, 0]
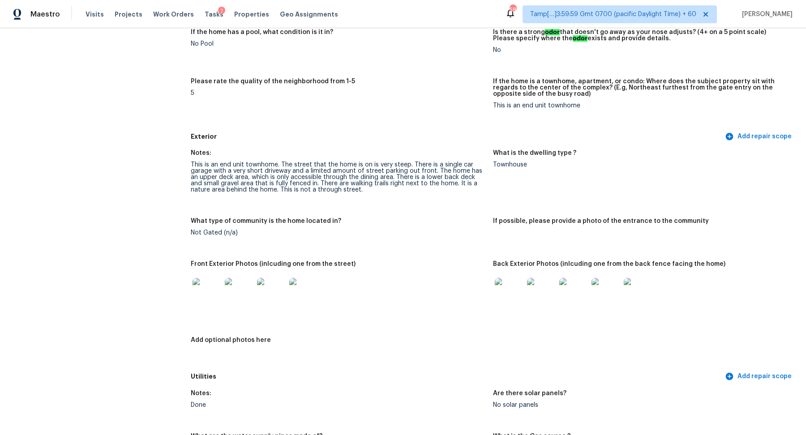
click at [240, 289] on img at bounding box center [239, 292] width 29 height 29
click at [508, 296] on img at bounding box center [509, 292] width 29 height 29
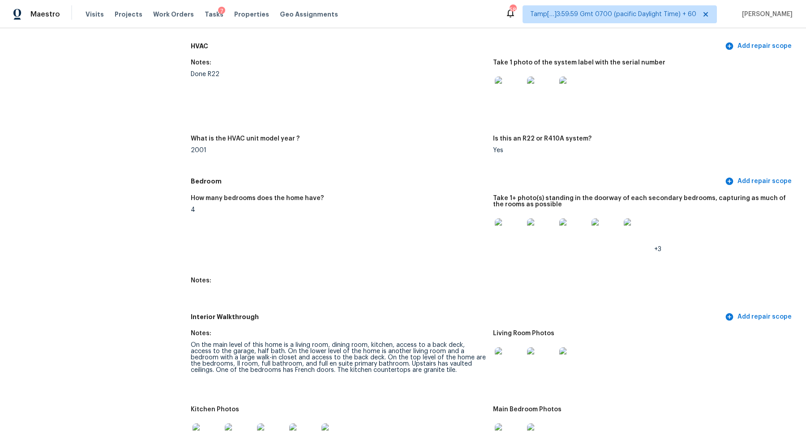
scroll to position [925, 0]
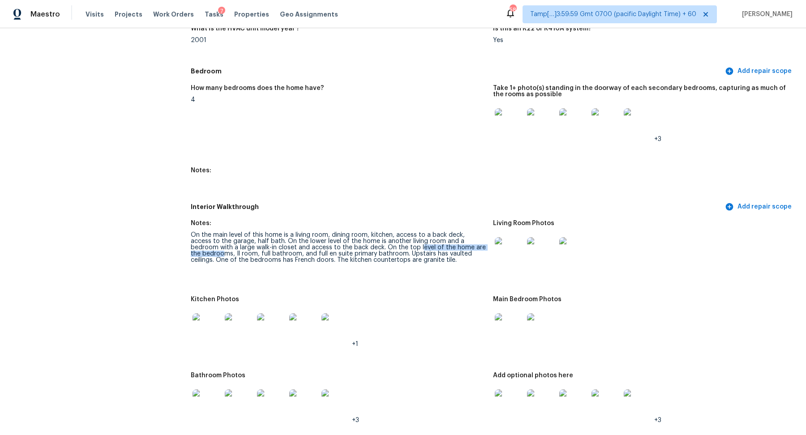
drag, startPoint x: 370, startPoint y: 246, endPoint x: 467, endPoint y: 245, distance: 97.2
click at [467, 246] on div "On the main level of this home is a living room, dining room, kitchen, access t…" at bounding box center [338, 247] width 295 height 31
click at [521, 245] on img at bounding box center [509, 251] width 29 height 29
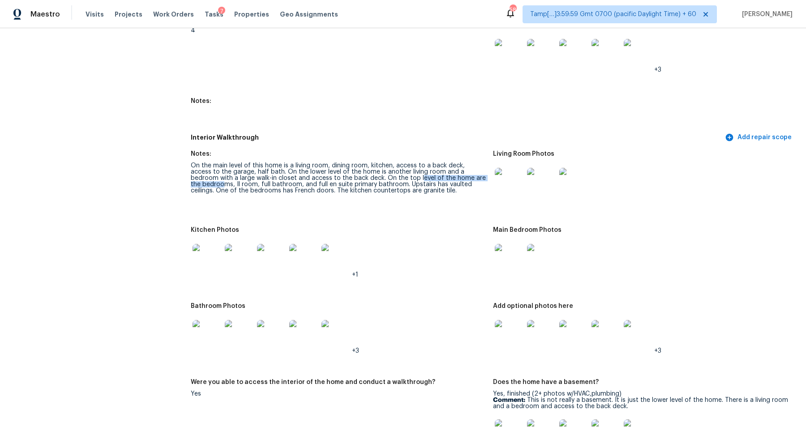
scroll to position [1066, 0]
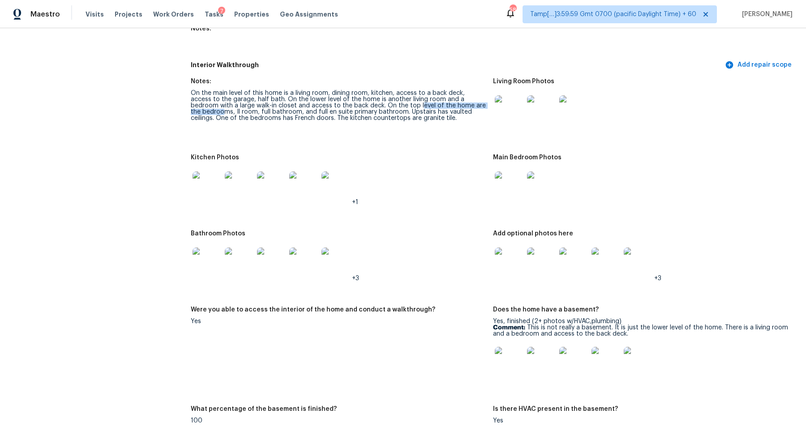
click at [215, 191] on img at bounding box center [207, 186] width 29 height 29
click at [508, 183] on img at bounding box center [509, 186] width 29 height 29
click at [195, 267] on img at bounding box center [207, 262] width 29 height 29
click at [506, 273] on img at bounding box center [509, 262] width 29 height 29
click at [511, 369] on img at bounding box center [509, 361] width 29 height 29
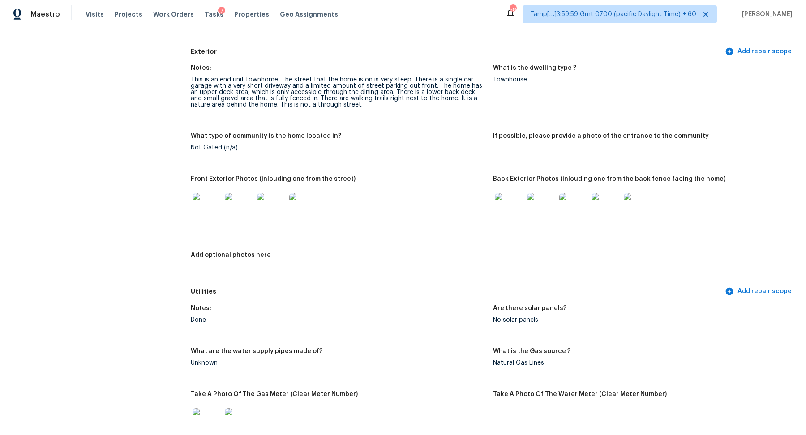
scroll to position [297, 0]
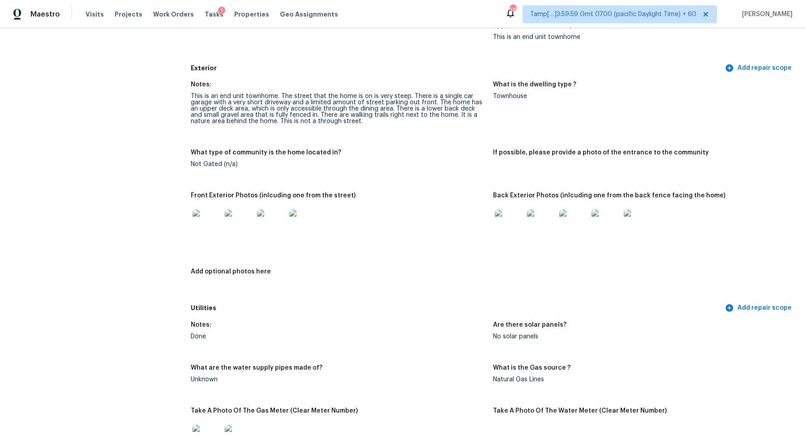
click at [508, 230] on img at bounding box center [509, 224] width 29 height 29
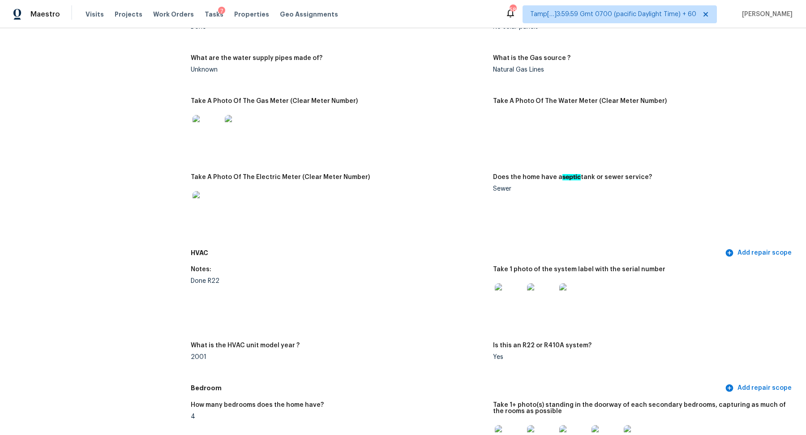
scroll to position [29, 0]
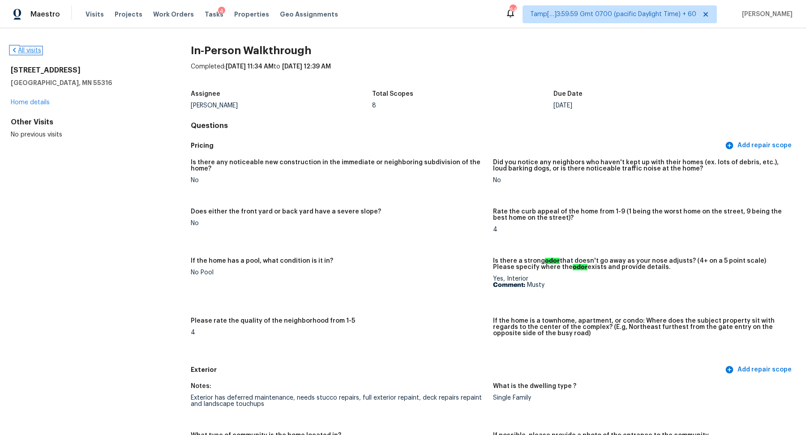
click at [22, 51] on link "All visits" at bounding box center [26, 50] width 30 height 6
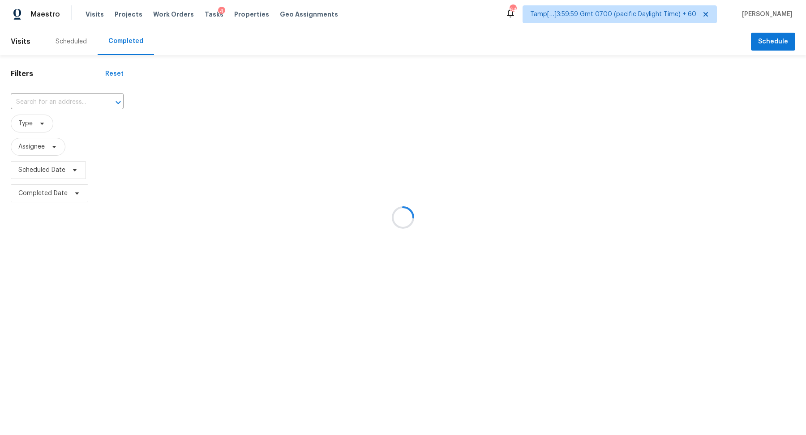
click at [52, 101] on div at bounding box center [403, 217] width 806 height 435
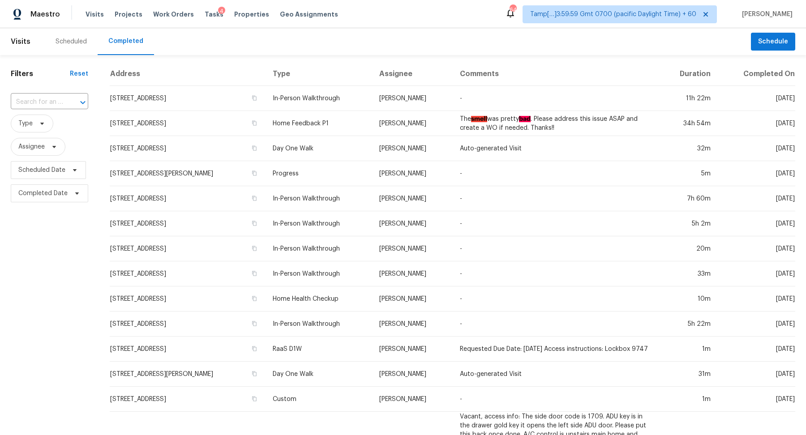
click at [52, 101] on input "text" at bounding box center [37, 102] width 52 height 14
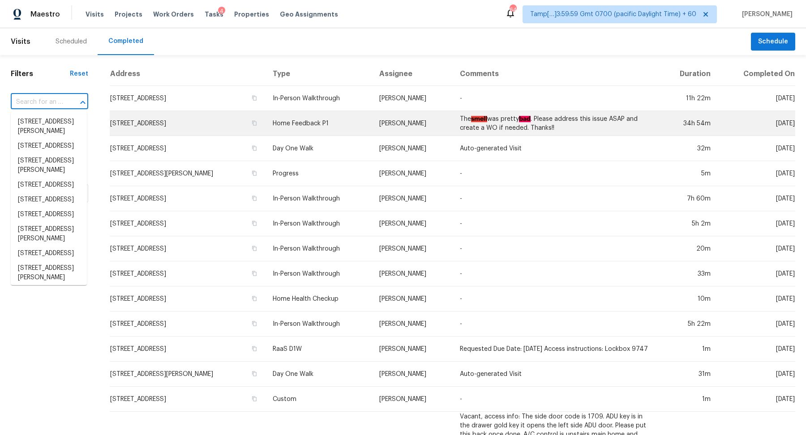
paste input "204 Starwood Ct, Acworth, GA 30102"
type input "204 Starwood Ct, Acworth, GA 30102"
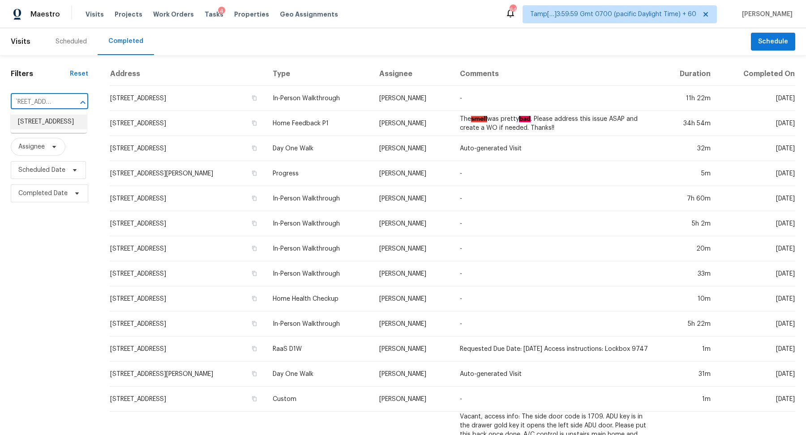
click at [38, 122] on li "204 Starwood Ct, Acworth, GA 30102" at bounding box center [49, 122] width 76 height 15
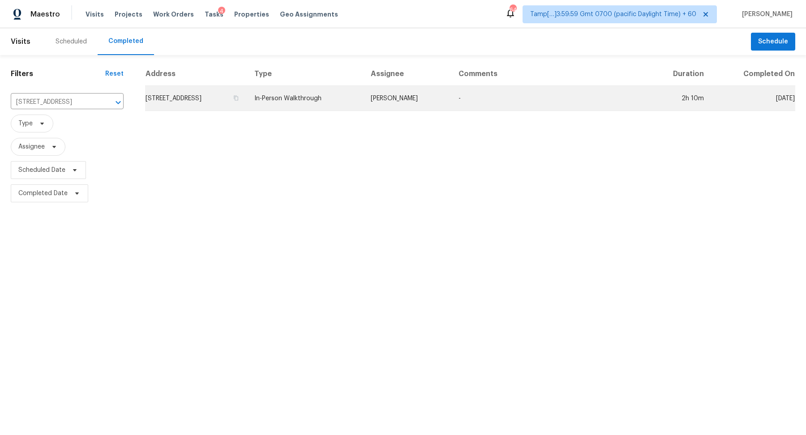
click at [224, 110] on td "204 Starwood Ct, Acworth, GA 30102" at bounding box center [196, 98] width 102 height 25
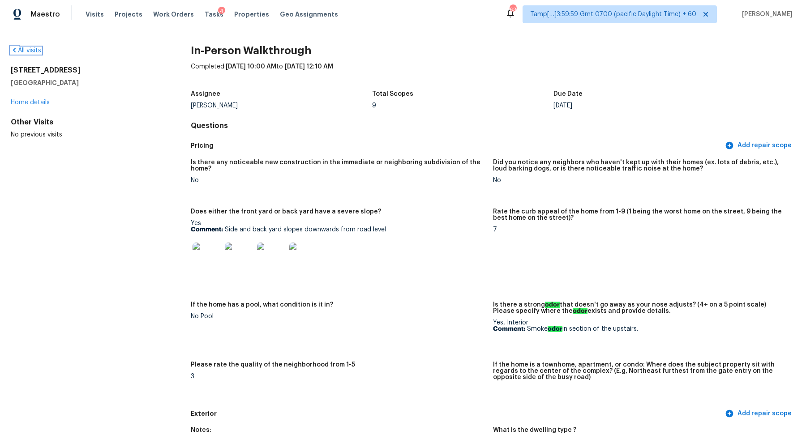
click at [22, 49] on link "All visits" at bounding box center [26, 50] width 30 height 6
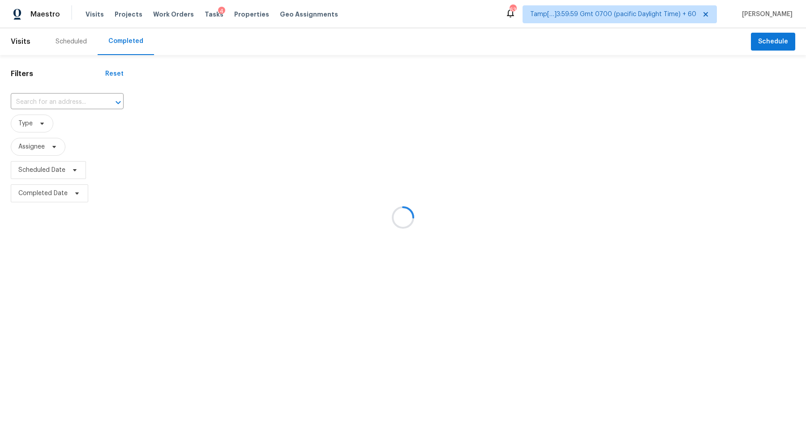
click at [24, 112] on div at bounding box center [403, 217] width 806 height 435
click at [39, 106] on div at bounding box center [403, 217] width 806 height 435
click at [48, 102] on div at bounding box center [403, 217] width 806 height 435
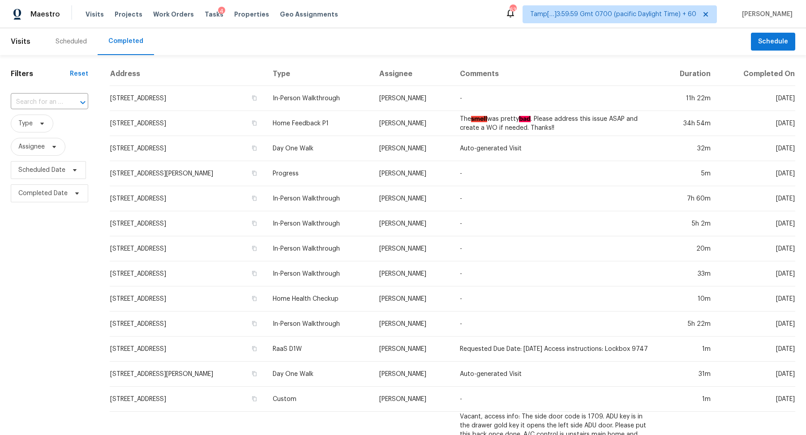
click at [48, 102] on input "text" at bounding box center [37, 102] width 52 height 14
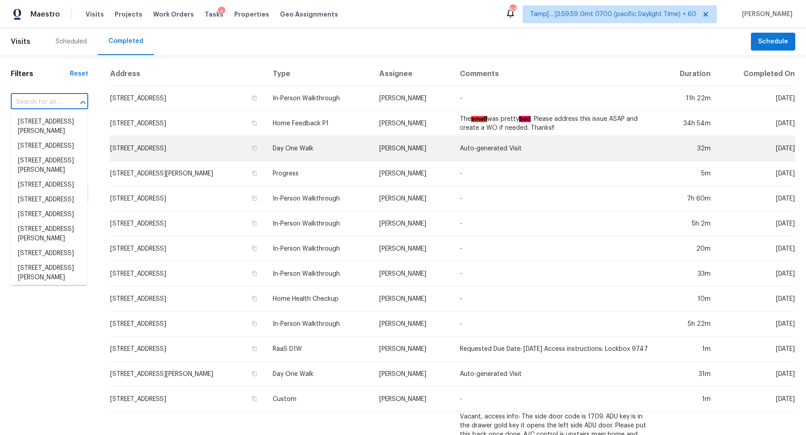
paste input "[STREET_ADDRESS]"
type input "[STREET_ADDRESS]"
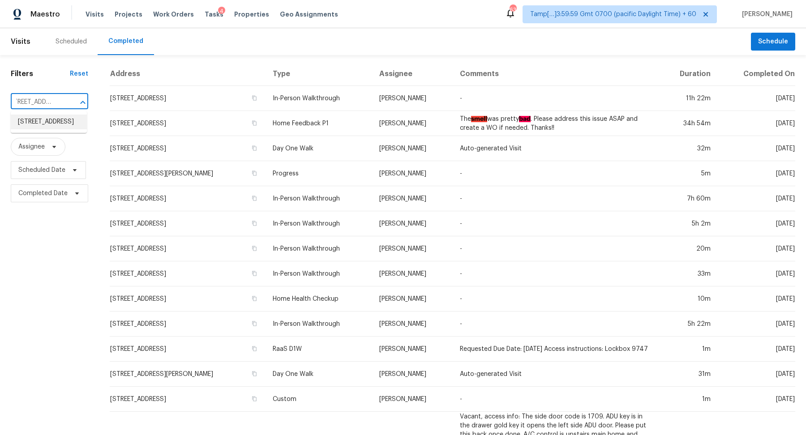
click at [58, 129] on li "[STREET_ADDRESS]" at bounding box center [49, 122] width 76 height 15
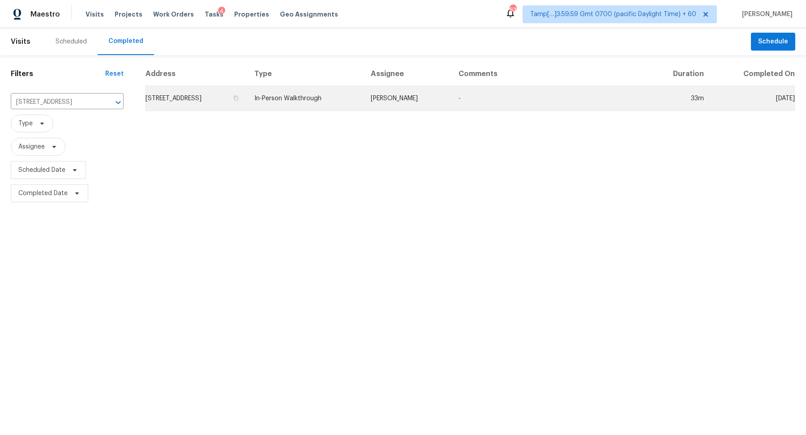
click at [225, 104] on td "[STREET_ADDRESS]" at bounding box center [196, 98] width 102 height 25
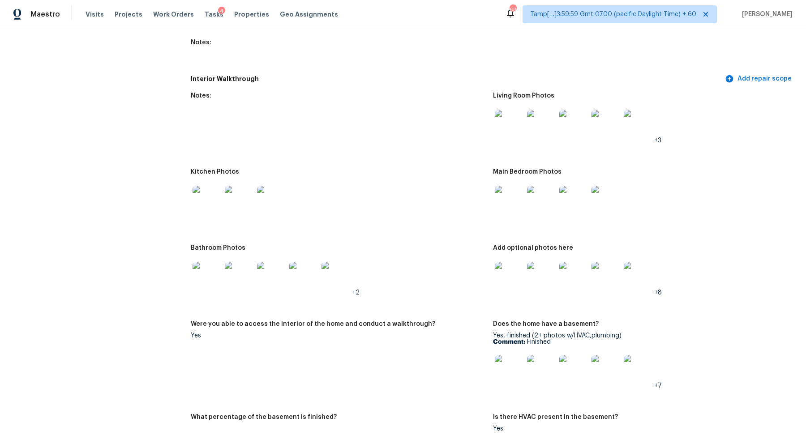
scroll to position [1152, 0]
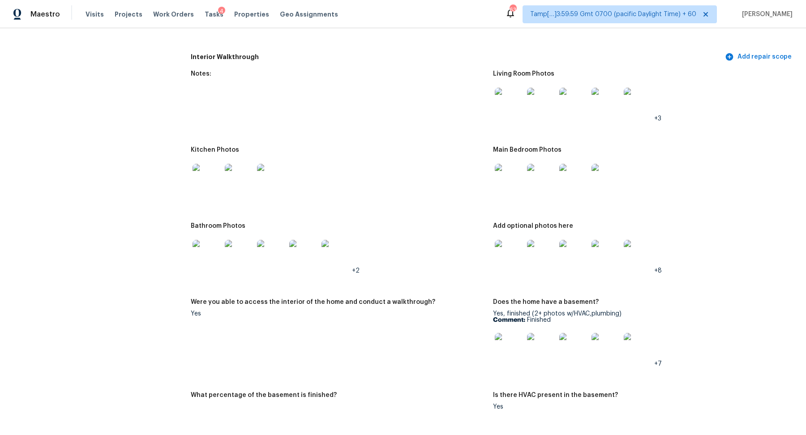
click at [513, 107] on div at bounding box center [509, 101] width 32 height 39
click at [510, 99] on img at bounding box center [509, 102] width 29 height 29
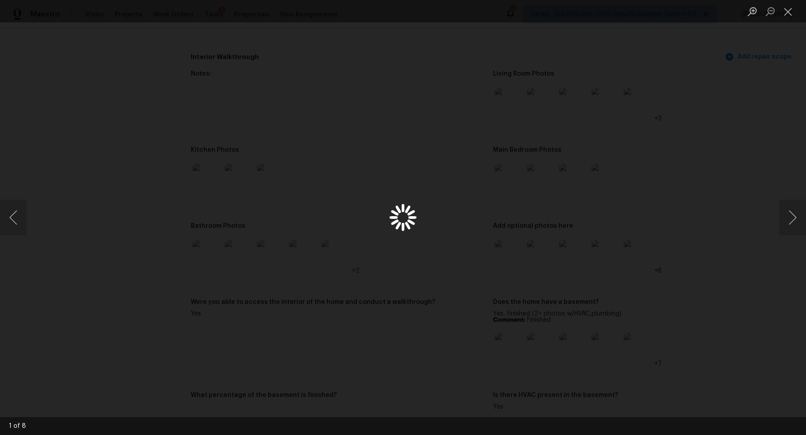
drag, startPoint x: 510, startPoint y: 99, endPoint x: 632, endPoint y: 129, distance: 125.9
click at [632, 129] on div "Lightbox" at bounding box center [403, 217] width 806 height 435
click at [667, 182] on div "Lightbox" at bounding box center [403, 217] width 806 height 435
click at [789, 223] on button "Next image" at bounding box center [792, 218] width 27 height 36
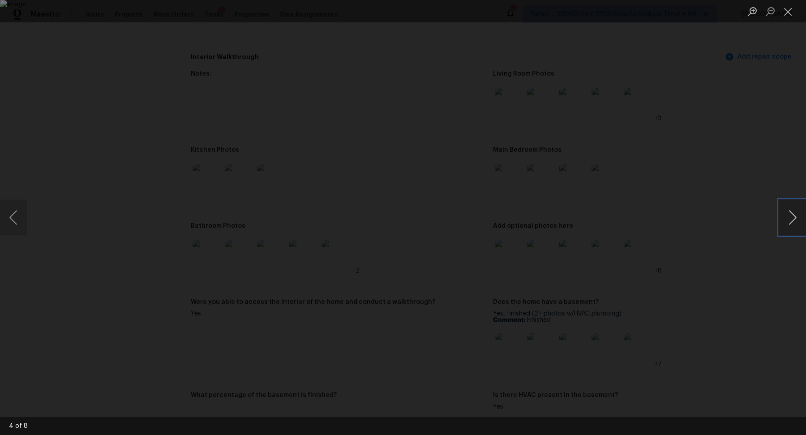
click at [789, 223] on button "Next image" at bounding box center [792, 218] width 27 height 36
click at [744, 211] on div "Lightbox" at bounding box center [403, 217] width 806 height 435
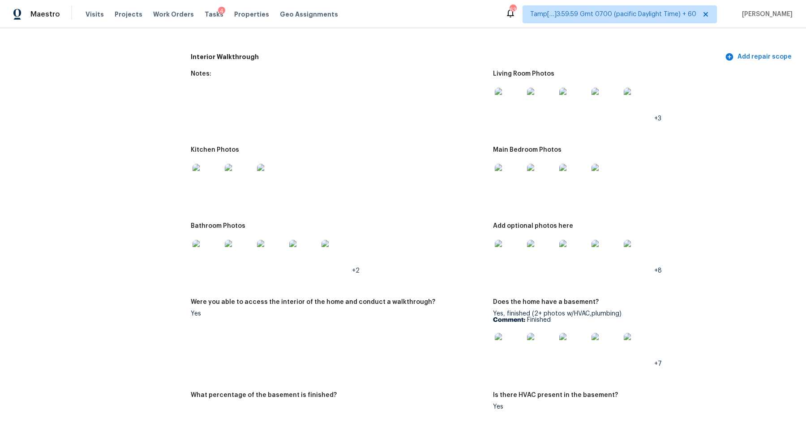
click at [518, 181] on div at bounding box center [509, 178] width 32 height 39
click at [502, 166] on img at bounding box center [509, 178] width 29 height 29
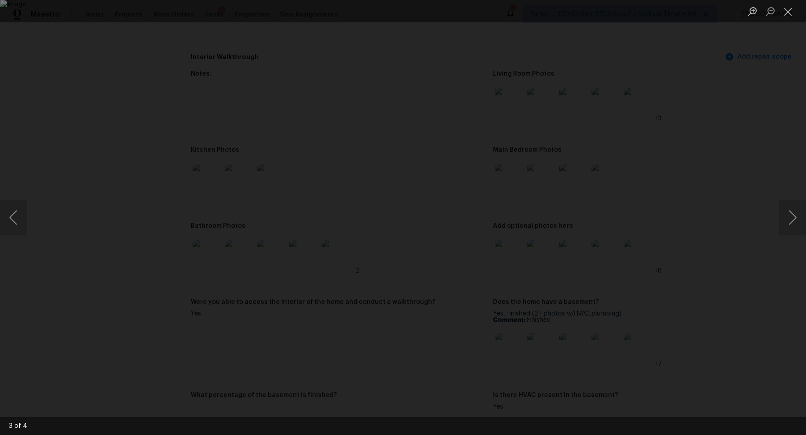
click at [754, 264] on div "Lightbox" at bounding box center [403, 217] width 806 height 435
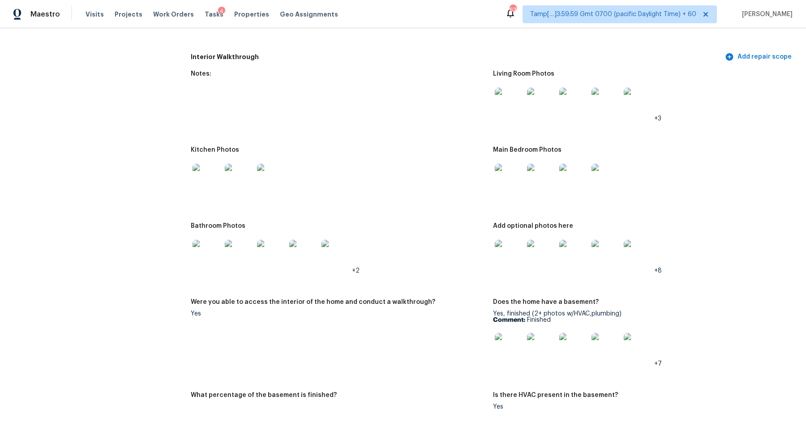
click at [551, 250] on img at bounding box center [541, 254] width 29 height 29
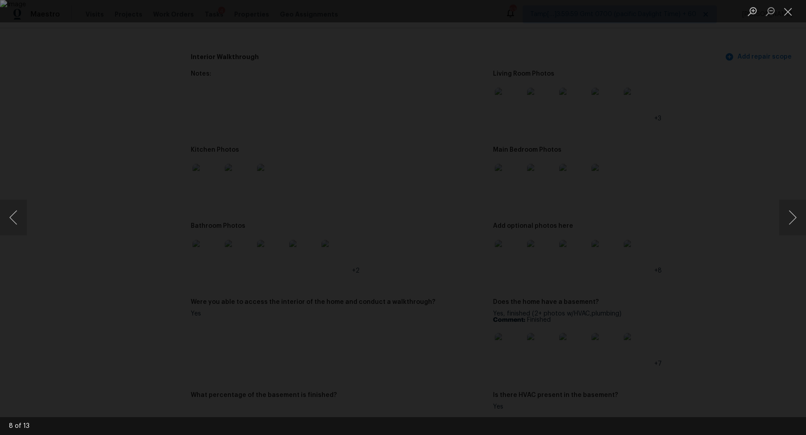
click at [675, 246] on div "Lightbox" at bounding box center [403, 217] width 806 height 435
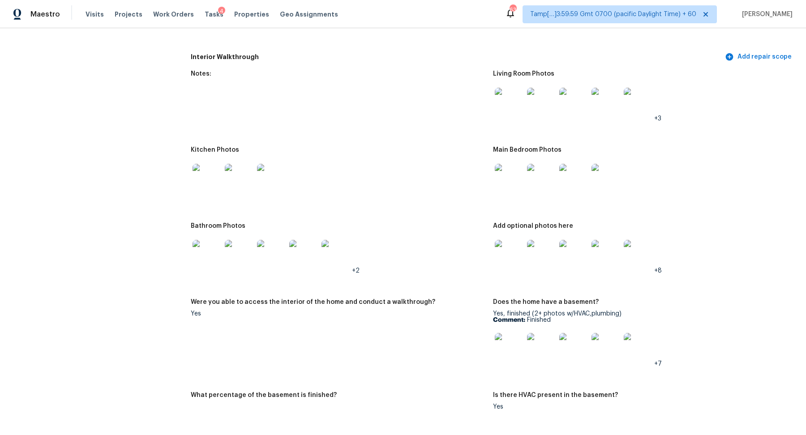
click at [505, 248] on img at bounding box center [509, 254] width 29 height 29
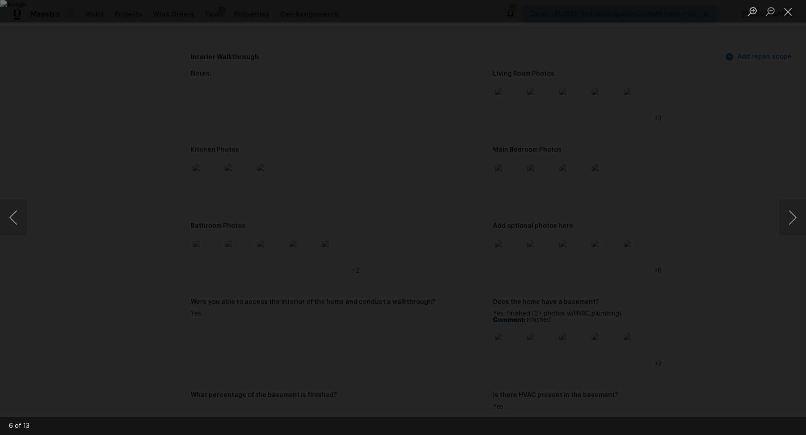
click at [714, 259] on div "Lightbox" at bounding box center [403, 217] width 806 height 435
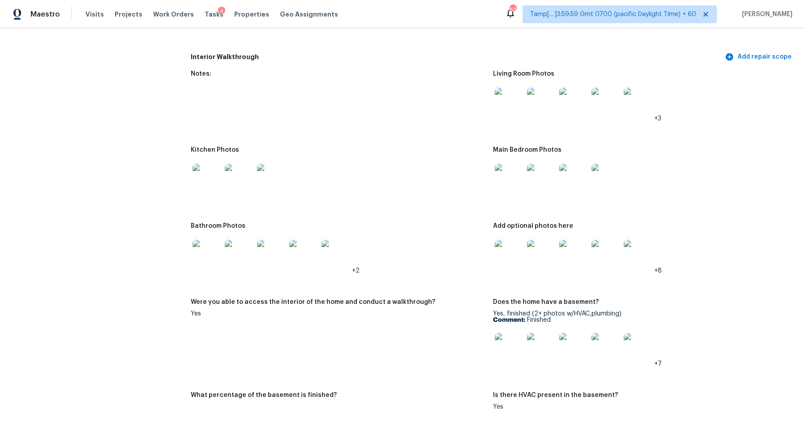
click at [196, 240] on img at bounding box center [207, 254] width 29 height 29
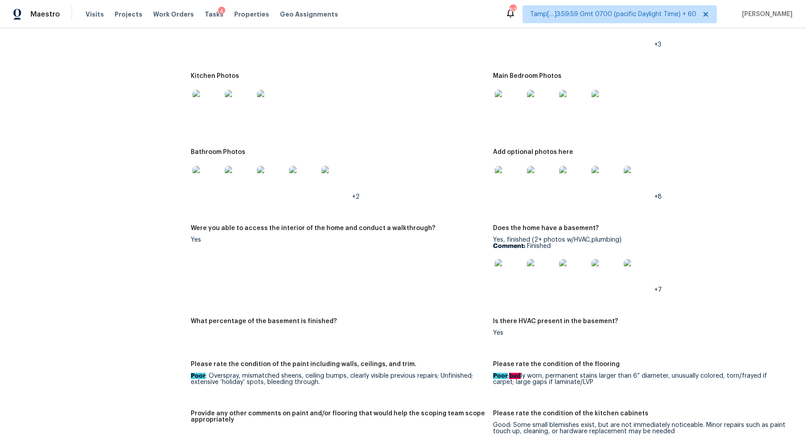
scroll to position [1026, 0]
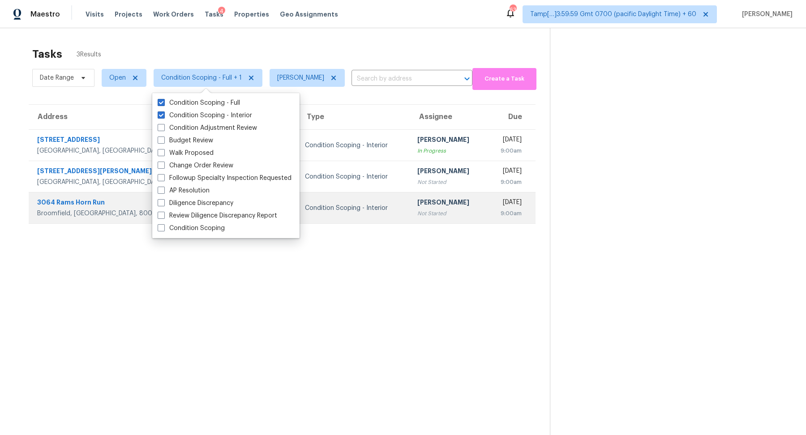
click at [417, 210] on div "Not Started" at bounding box center [448, 213] width 62 height 9
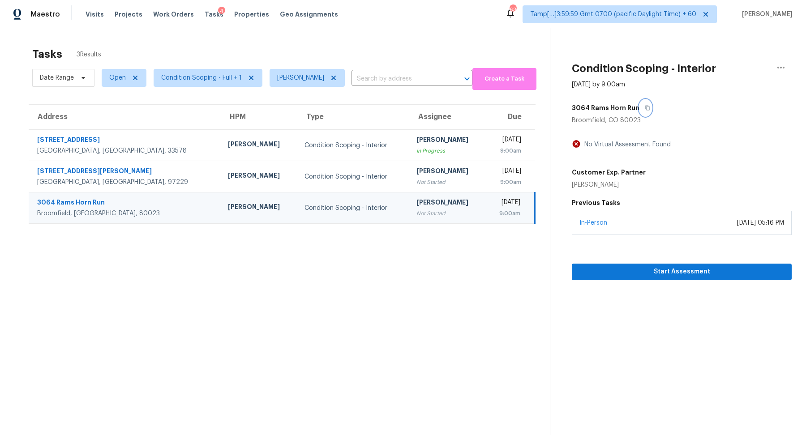
click at [640, 111] on button "button" at bounding box center [646, 108] width 12 height 16
